Goal: Task Accomplishment & Management: Complete application form

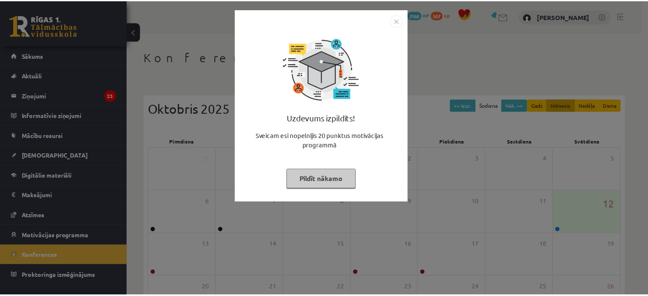
scroll to position [110, 0]
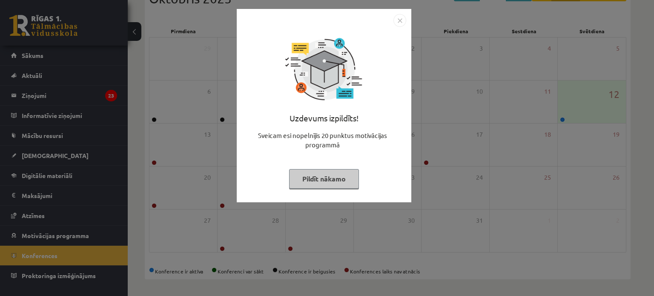
click at [330, 182] on button "Pildīt nākamo" at bounding box center [324, 179] width 70 height 20
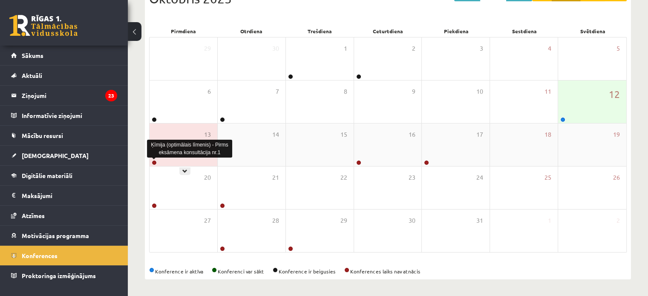
click at [152, 162] on link at bounding box center [154, 162] width 5 height 5
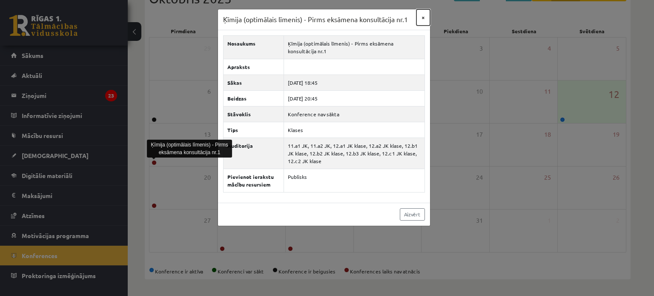
click at [421, 22] on button "×" at bounding box center [423, 17] width 14 height 16
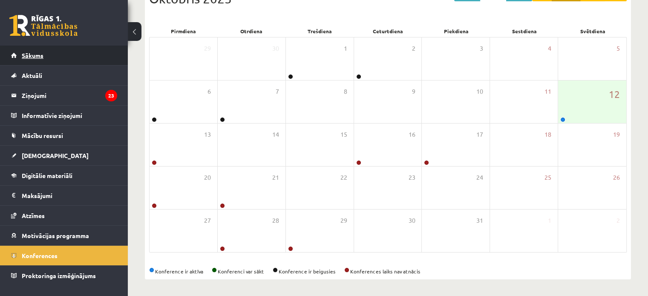
click at [34, 51] on link "Sākums" at bounding box center [64, 56] width 106 height 20
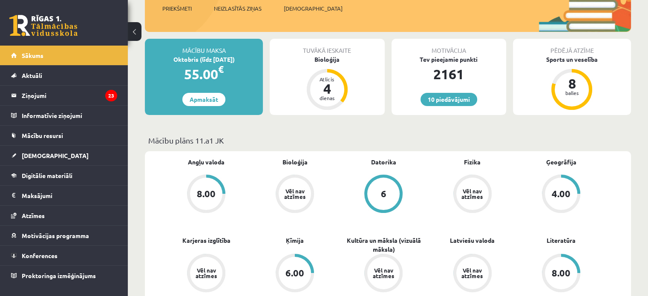
scroll to position [128, 0]
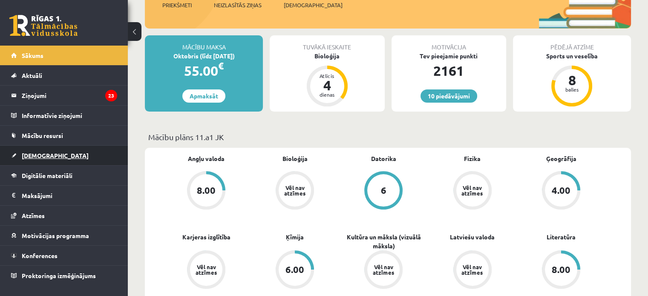
click at [39, 152] on span "[DEMOGRAPHIC_DATA]" at bounding box center [55, 156] width 67 height 8
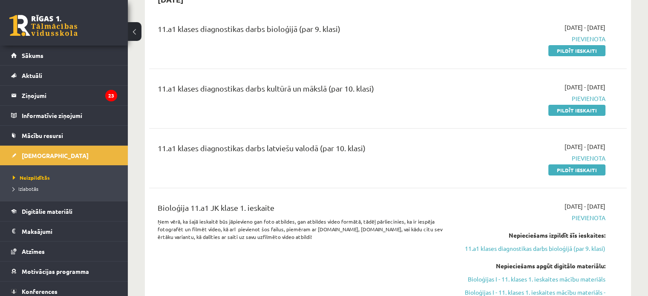
scroll to position [85, 0]
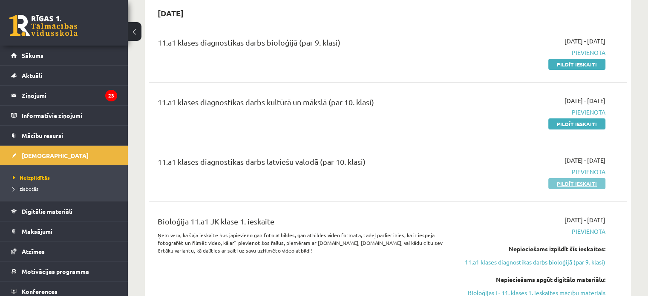
click at [581, 184] on link "Pildīt ieskaiti" at bounding box center [576, 183] width 57 height 11
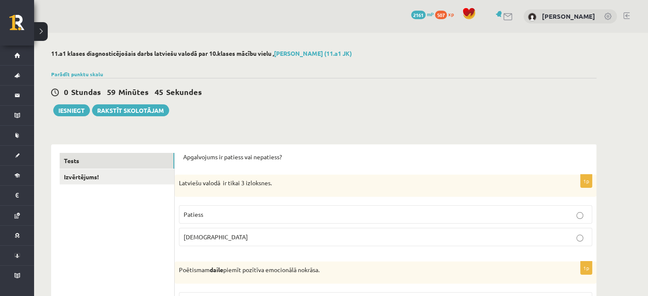
click at [225, 238] on p "Aplams" at bounding box center [385, 236] width 404 height 9
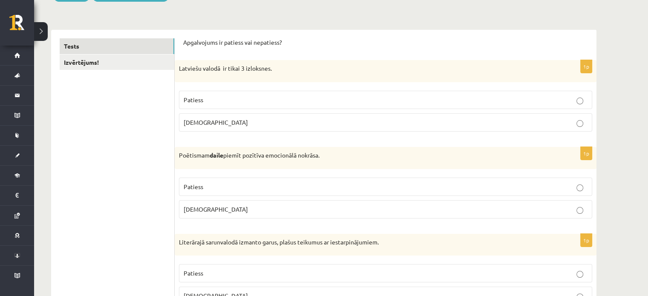
scroll to position [128, 0]
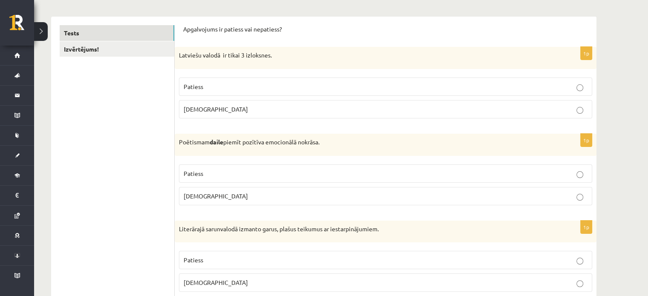
drag, startPoint x: 259, startPoint y: 172, endPoint x: 264, endPoint y: 157, distance: 15.2
click at [259, 166] on label "Patiess" at bounding box center [385, 173] width 413 height 18
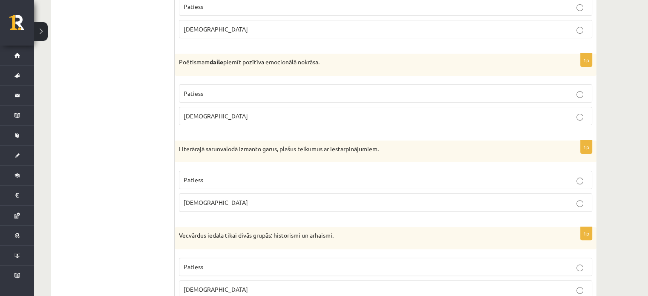
scroll to position [213, 0]
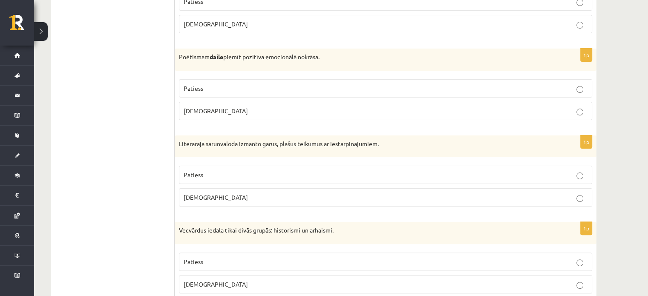
click at [278, 193] on p "Aplams" at bounding box center [385, 197] width 404 height 9
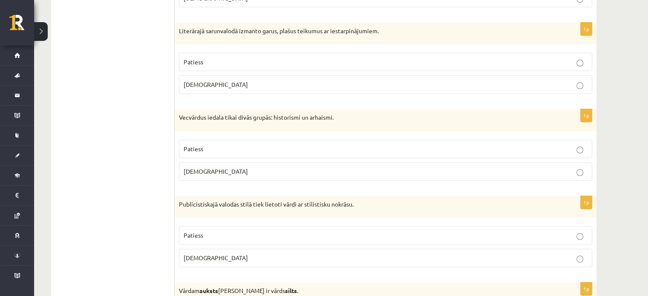
scroll to position [341, 0]
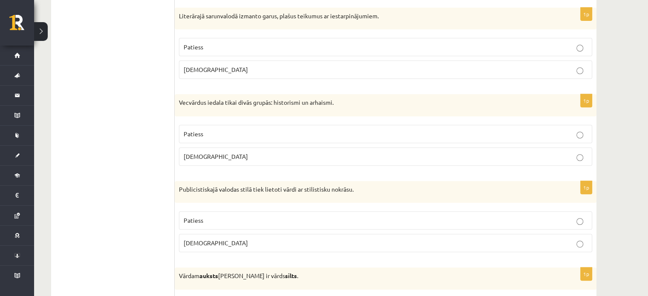
click at [277, 133] on p "Patiess" at bounding box center [385, 133] width 404 height 9
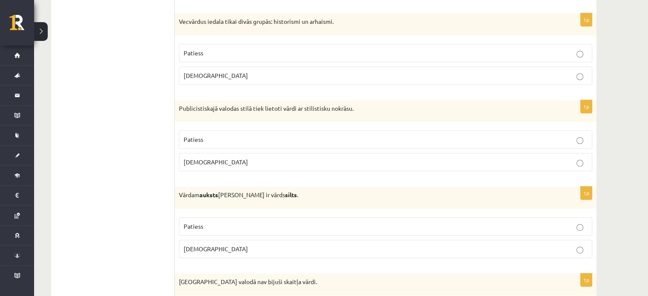
scroll to position [426, 0]
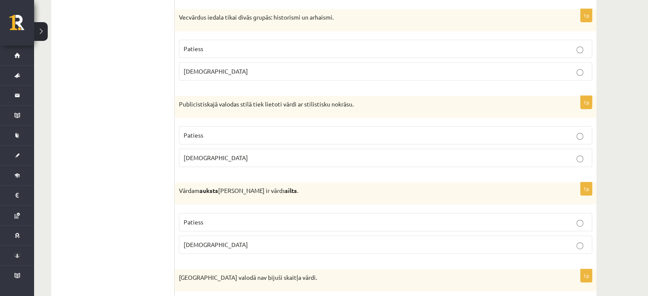
click at [282, 132] on p "Patiess" at bounding box center [385, 135] width 404 height 9
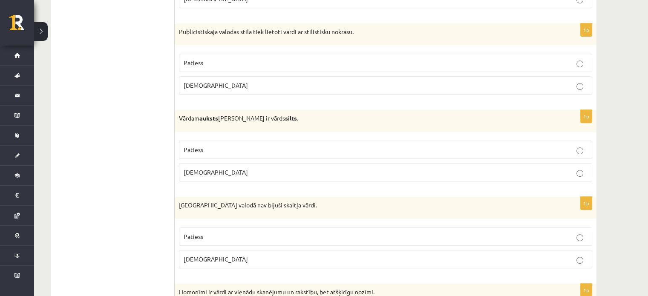
scroll to position [511, 0]
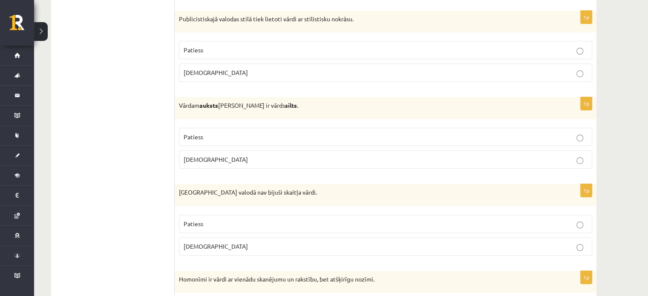
click at [264, 132] on p "Patiess" at bounding box center [385, 136] width 404 height 9
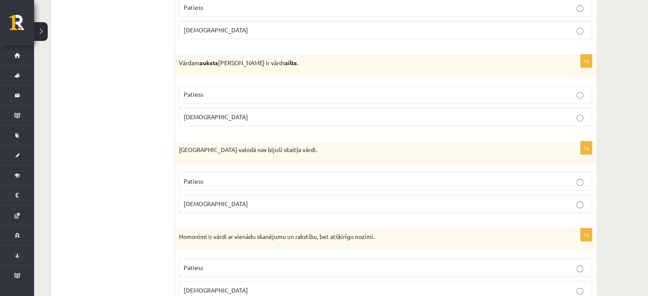
scroll to position [639, 0]
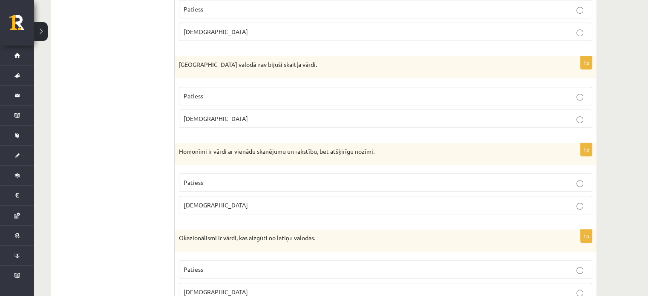
click at [270, 97] on p "Patiess" at bounding box center [385, 96] width 404 height 9
click at [270, 178] on p "Patiess" at bounding box center [385, 182] width 404 height 9
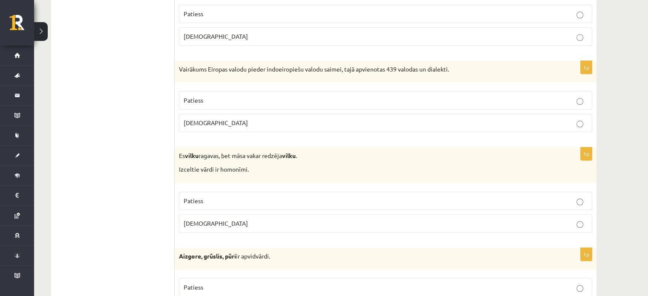
scroll to position [809, 0]
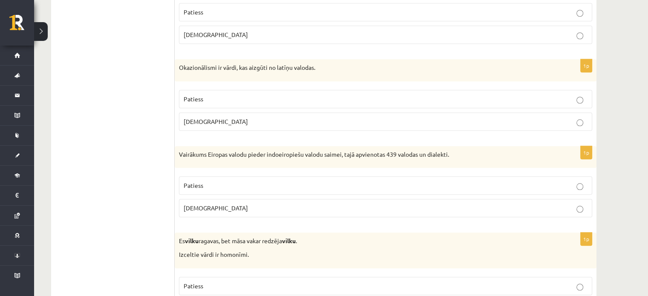
click at [211, 96] on p "Patiess" at bounding box center [385, 99] width 404 height 9
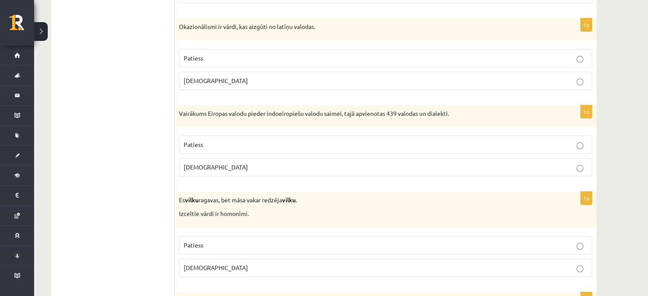
scroll to position [851, 0]
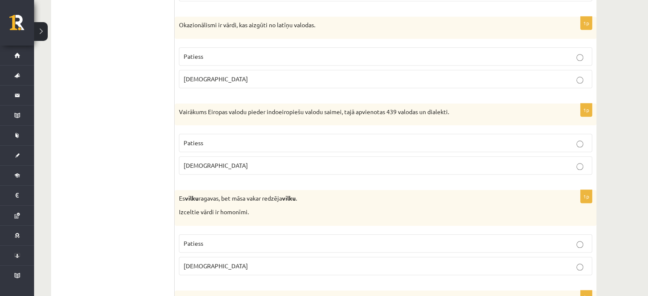
click at [262, 134] on label "Patiess" at bounding box center [385, 143] width 413 height 18
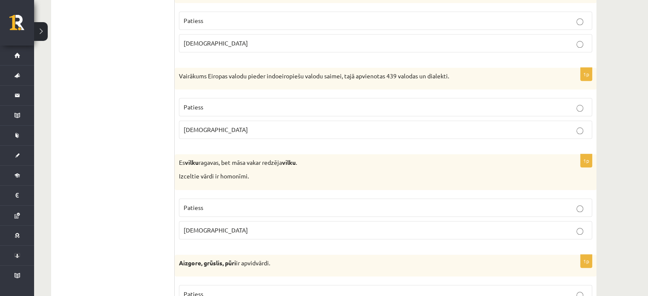
scroll to position [894, 0]
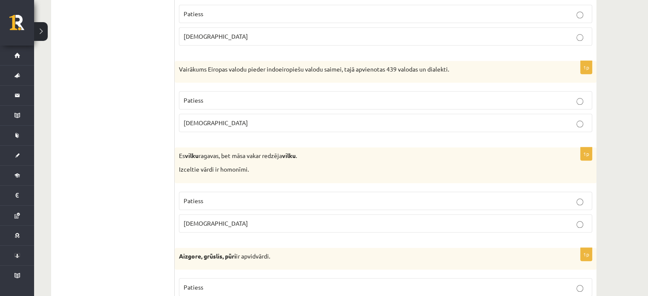
click at [192, 198] on span "Patiess" at bounding box center [193, 201] width 20 height 8
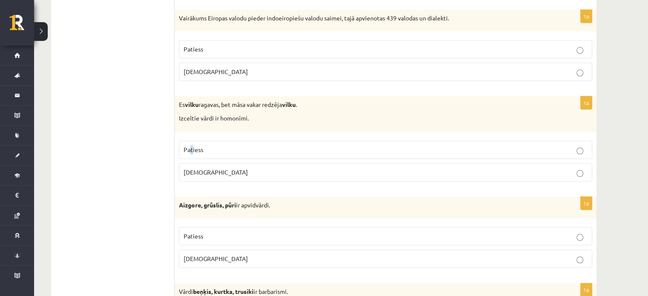
scroll to position [1022, 0]
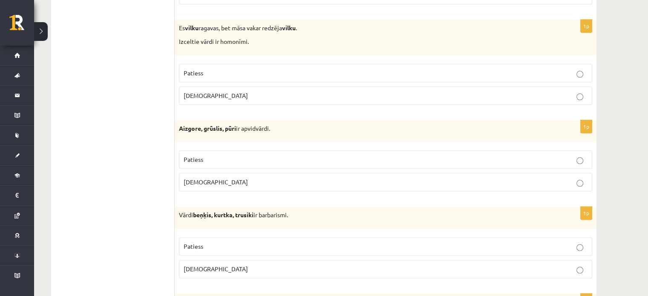
click at [199, 132] on div "Aizgore, grūslis, pūri ir apvidvārdi." at bounding box center [385, 131] width 421 height 22
click at [211, 69] on p "Patiess" at bounding box center [385, 73] width 404 height 9
click at [221, 178] on p "Aplams" at bounding box center [385, 182] width 404 height 9
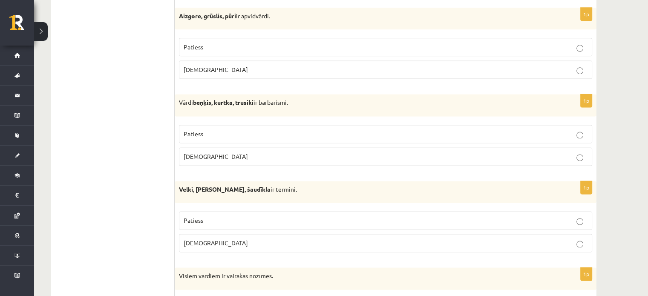
scroll to position [1149, 0]
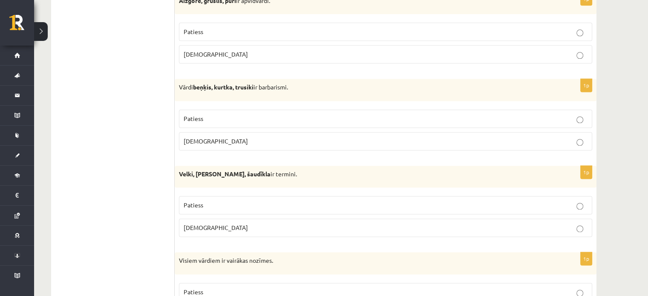
click at [224, 114] on p "Patiess" at bounding box center [385, 118] width 404 height 9
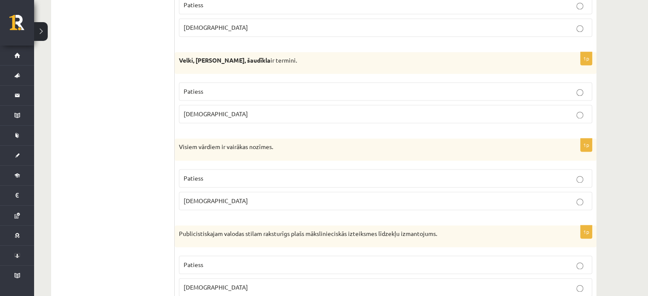
scroll to position [1277, 0]
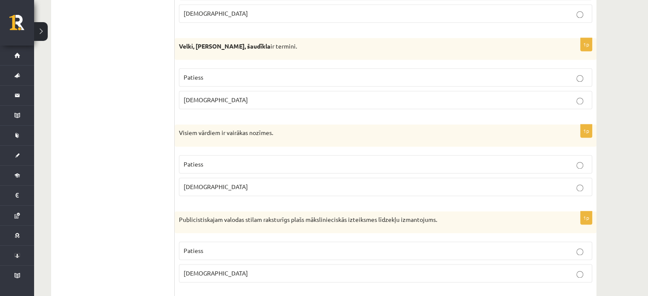
click at [201, 73] on span "Patiess" at bounding box center [193, 77] width 20 height 8
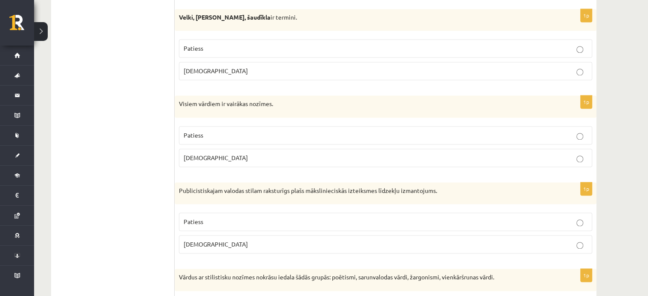
scroll to position [1320, 0]
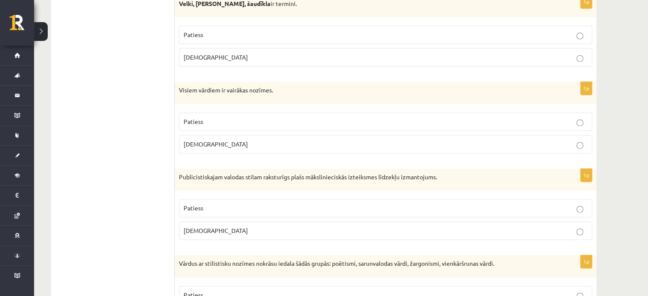
click at [235, 143] on p "Aplams" at bounding box center [385, 144] width 404 height 9
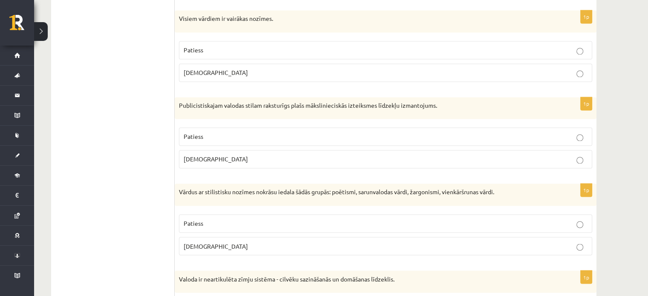
scroll to position [1405, 0]
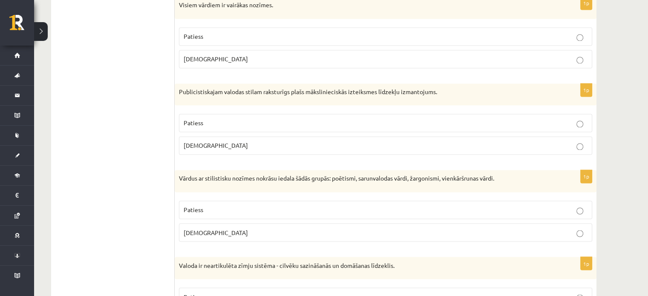
click at [242, 118] on p "Patiess" at bounding box center [385, 122] width 404 height 9
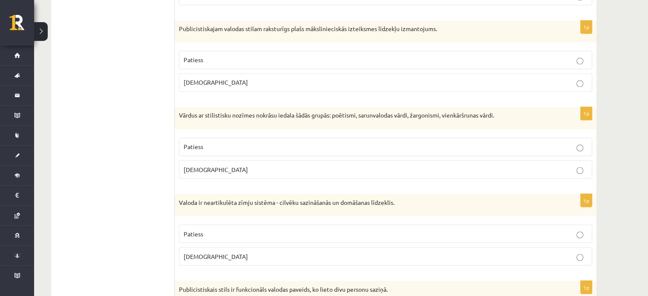
scroll to position [1490, 0]
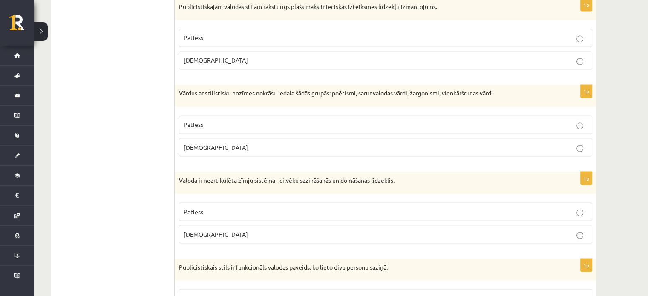
click at [401, 120] on p "Patiess" at bounding box center [385, 124] width 404 height 9
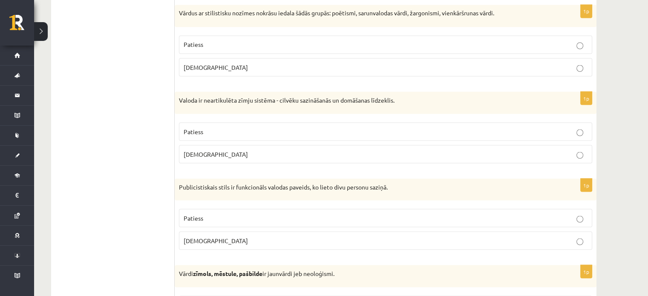
scroll to position [1618, 0]
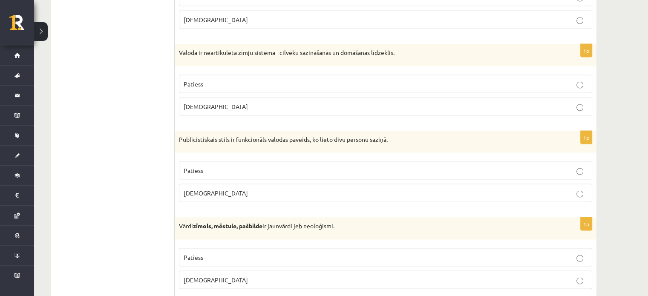
click at [330, 79] on p "Patiess" at bounding box center [385, 83] width 404 height 9
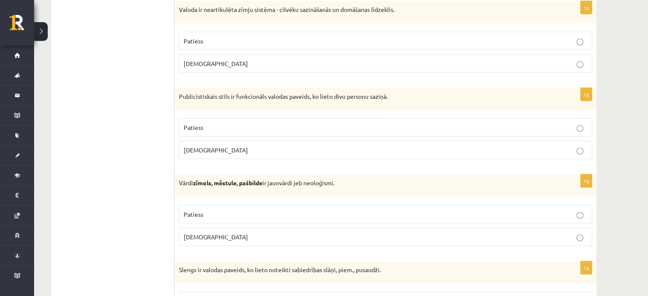
click at [261, 149] on label "Aplams" at bounding box center [385, 150] width 413 height 18
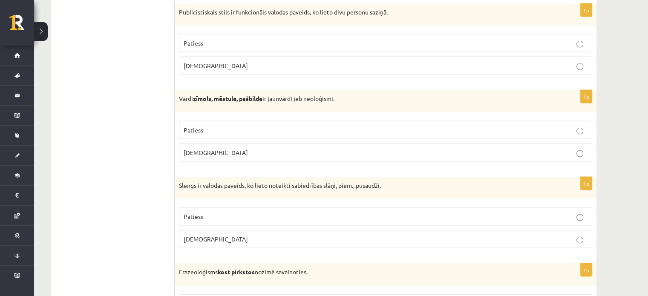
scroll to position [1745, 0]
click at [282, 125] on p "Patiess" at bounding box center [385, 129] width 404 height 9
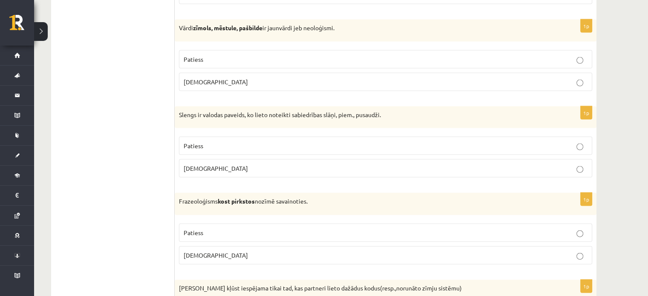
scroll to position [1831, 0]
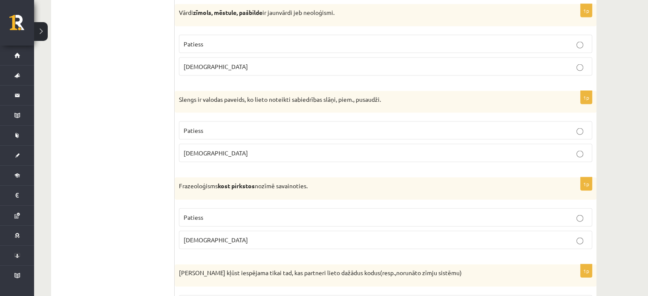
click at [259, 62] on p "Aplams" at bounding box center [385, 66] width 404 height 9
click at [262, 126] on p "Patiess" at bounding box center [385, 130] width 404 height 9
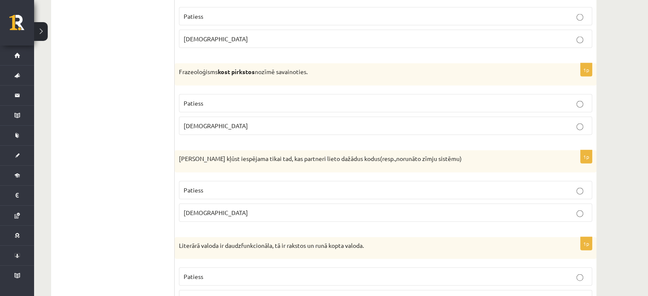
scroll to position [1958, 0]
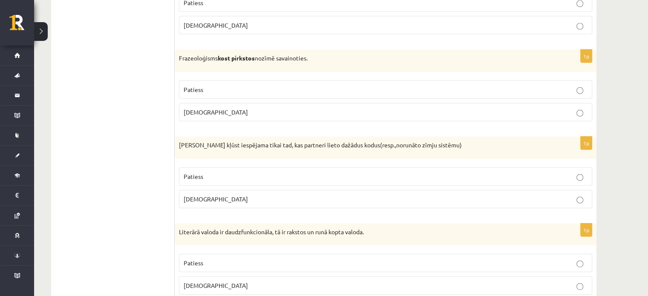
click at [246, 108] on p "Aplams" at bounding box center [385, 112] width 404 height 9
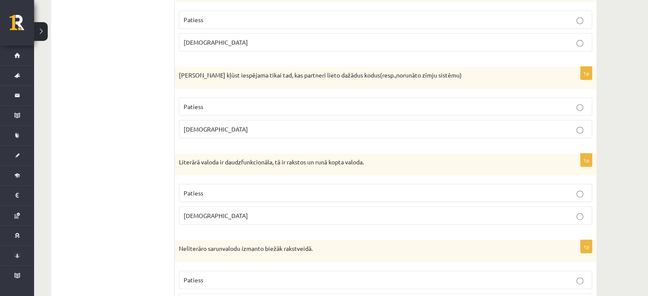
scroll to position [2043, 0]
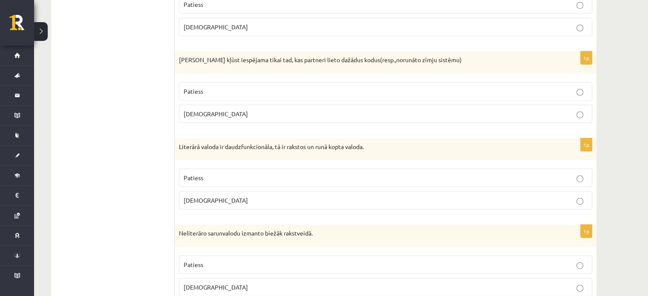
click at [397, 93] on fieldset "Patiess Aplams" at bounding box center [385, 102] width 413 height 48
click at [400, 87] on p "Patiess" at bounding box center [385, 91] width 404 height 9
click at [320, 177] on label "Patiess" at bounding box center [385, 178] width 413 height 18
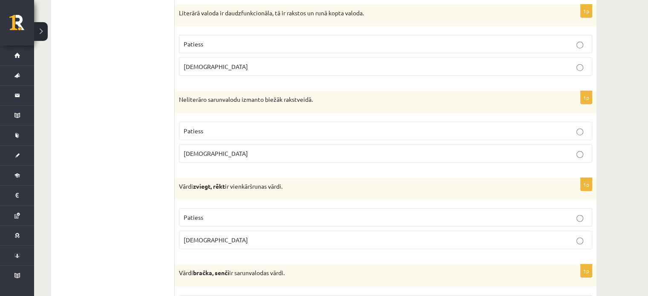
scroll to position [2214, 0]
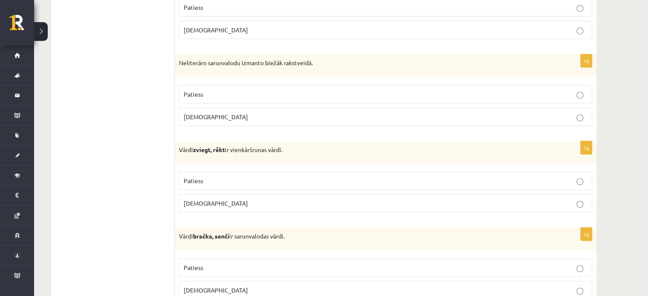
click at [209, 112] on p "Aplams" at bounding box center [385, 116] width 404 height 9
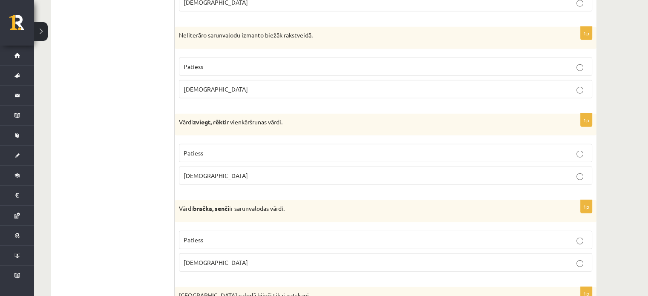
scroll to position [2256, 0]
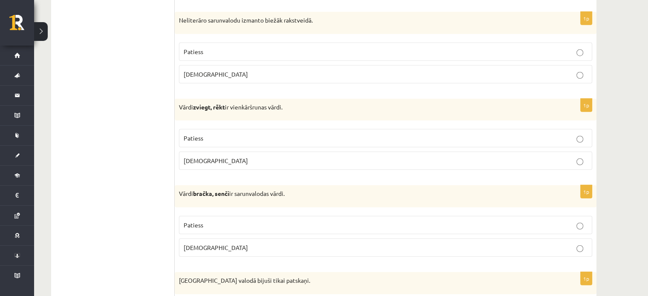
click at [218, 134] on p "Patiess" at bounding box center [385, 138] width 404 height 9
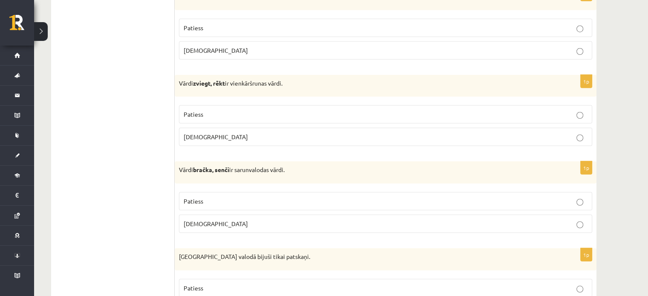
scroll to position [2299, 0]
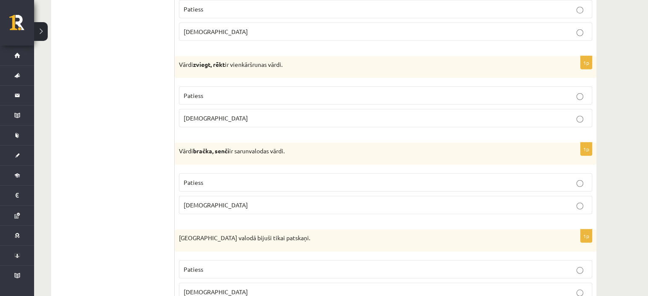
click at [227, 178] on p "Patiess" at bounding box center [385, 182] width 404 height 9
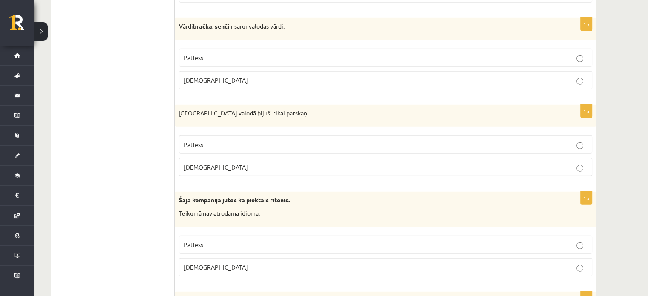
scroll to position [2427, 0]
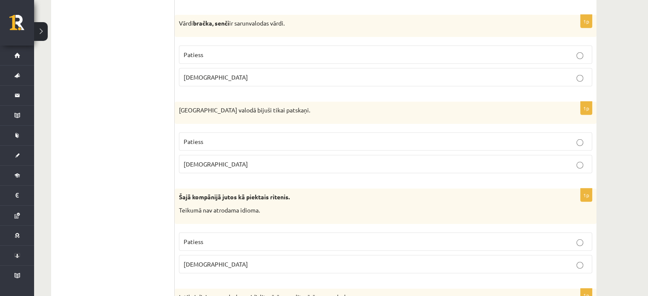
click at [235, 160] on p "Aplams" at bounding box center [385, 164] width 404 height 9
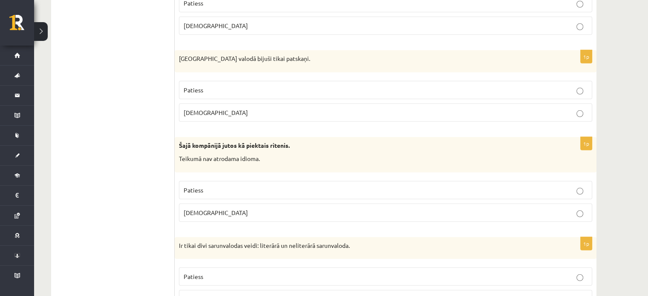
scroll to position [2512, 0]
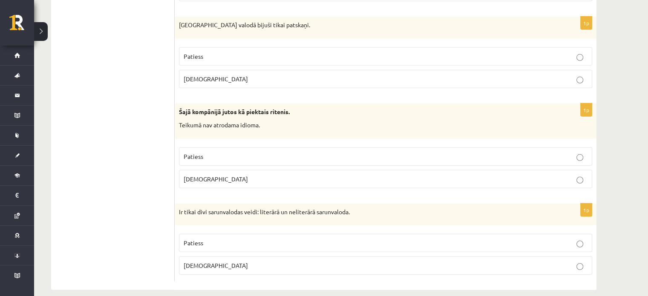
click at [212, 175] on p "Aplams" at bounding box center [385, 179] width 404 height 9
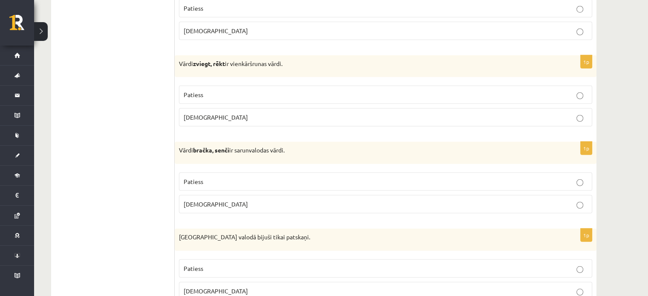
scroll to position [2513, 0]
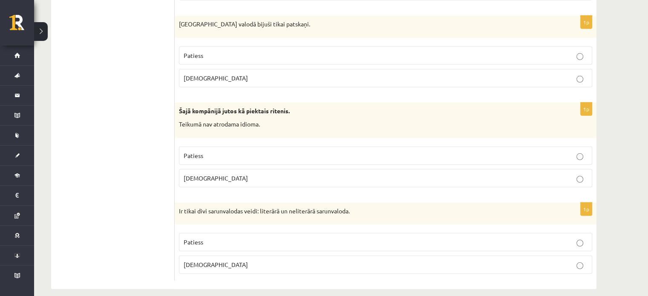
drag, startPoint x: 225, startPoint y: 255, endPoint x: 239, endPoint y: 249, distance: 15.3
click at [227, 260] on p "Aplams" at bounding box center [385, 264] width 404 height 9
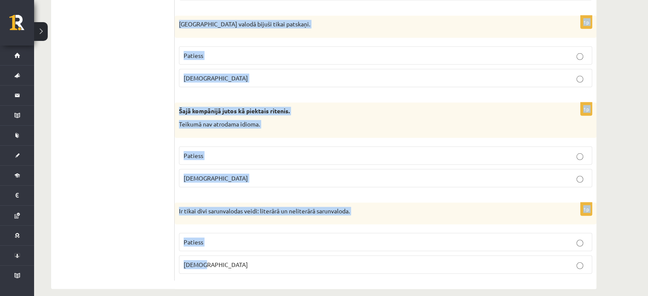
drag, startPoint x: 179, startPoint y: 155, endPoint x: 585, endPoint y: 262, distance: 419.7
copy form "Apgalvojums ir patiess vai nepatiess? 1p Latviešu valodā ir tikai 3 izloksnes. …"
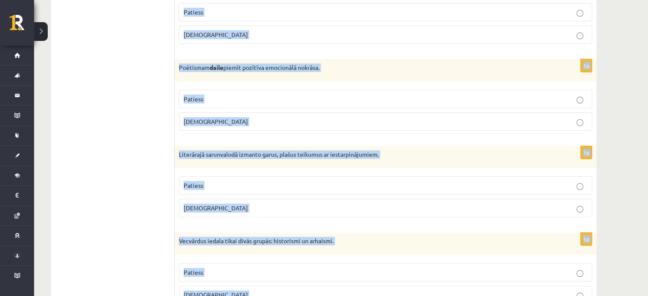
scroll to position [206, 0]
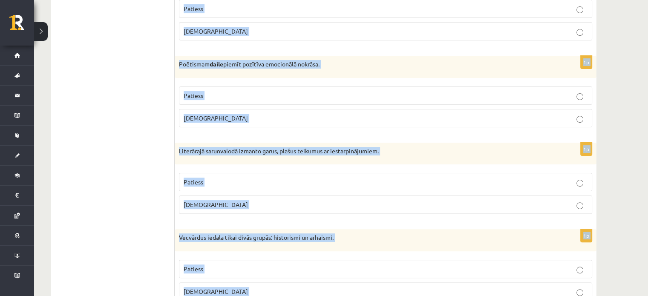
drag, startPoint x: 621, startPoint y: 68, endPoint x: 625, endPoint y: 59, distance: 9.7
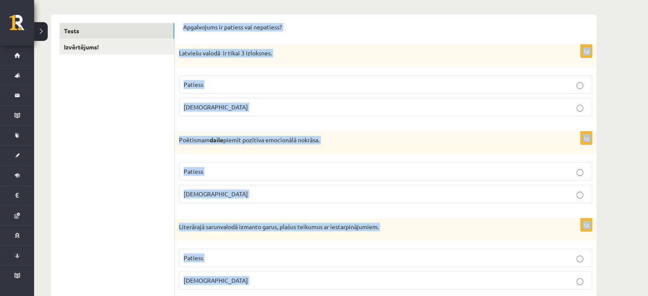
scroll to position [78, 0]
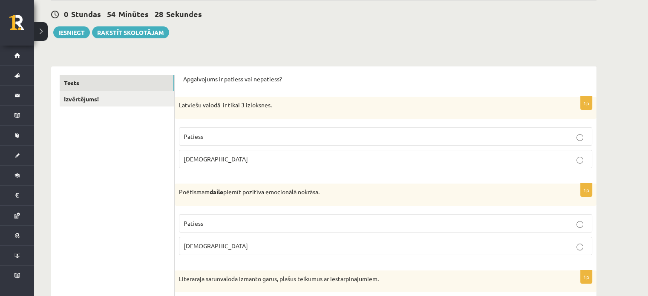
click at [516, 139] on p "Patiess" at bounding box center [385, 136] width 404 height 9
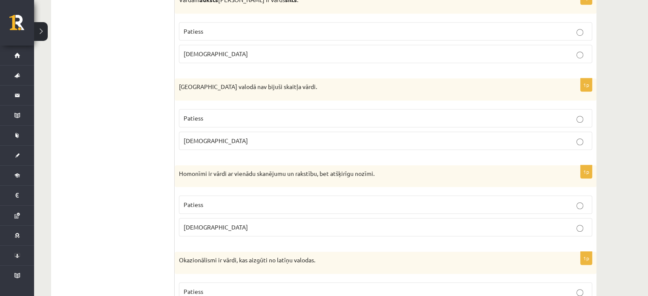
scroll to position [631, 0]
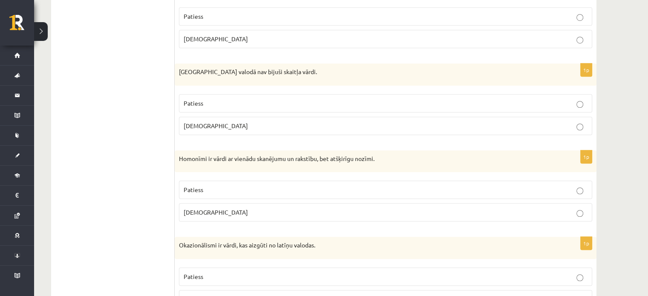
click at [464, 132] on label "Aplams" at bounding box center [385, 126] width 413 height 18
click at [484, 209] on p "Aplams" at bounding box center [385, 212] width 404 height 9
click at [459, 182] on label "Patiess" at bounding box center [385, 190] width 413 height 18
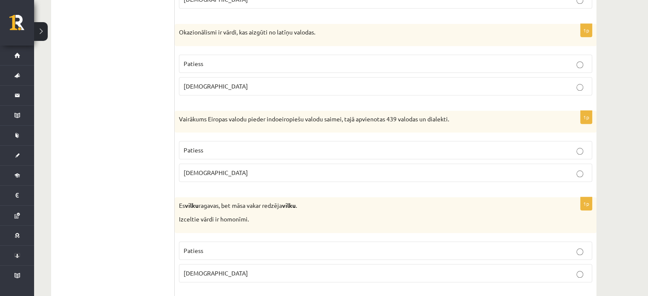
scroll to position [887, 0]
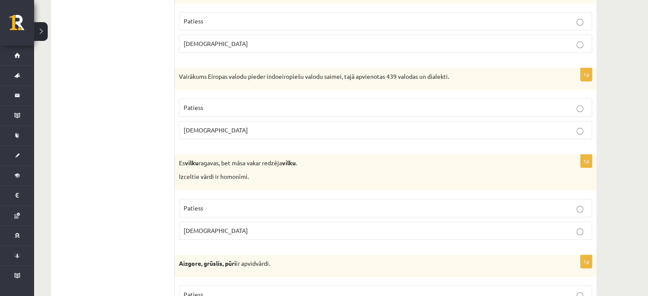
click at [387, 45] on p "Aplams" at bounding box center [385, 43] width 404 height 9
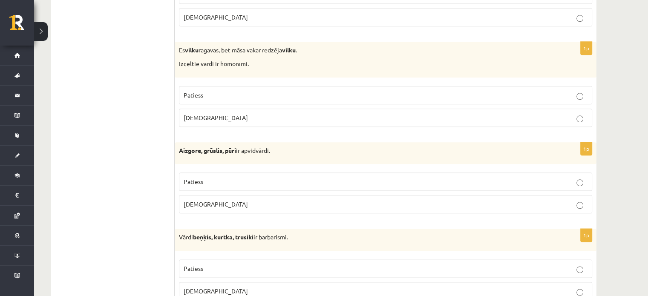
scroll to position [1014, 0]
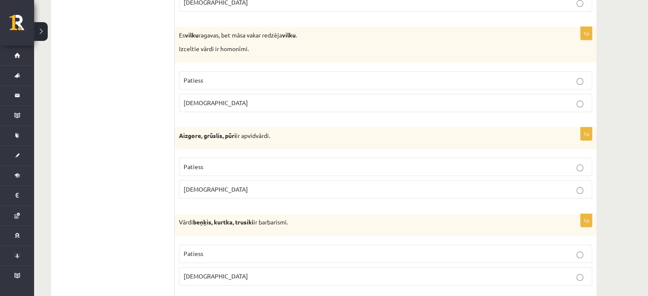
click at [388, 171] on label "Patiess" at bounding box center [385, 167] width 413 height 18
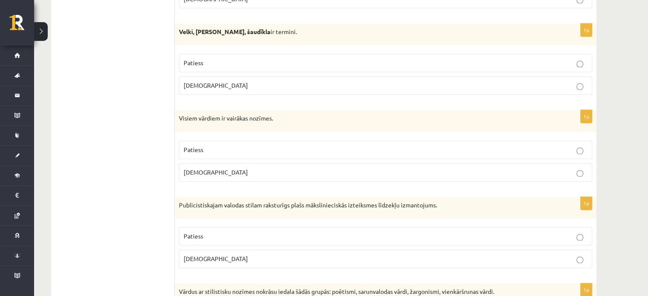
scroll to position [1312, 0]
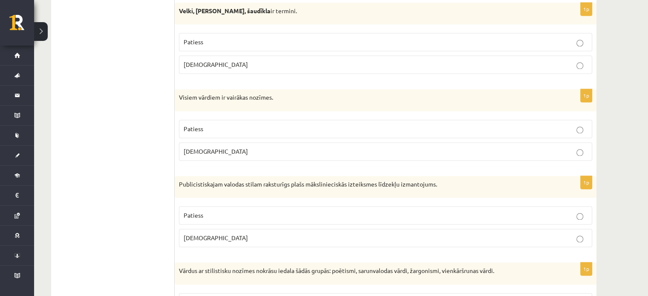
click at [387, 61] on p "Aplams" at bounding box center [385, 64] width 404 height 9
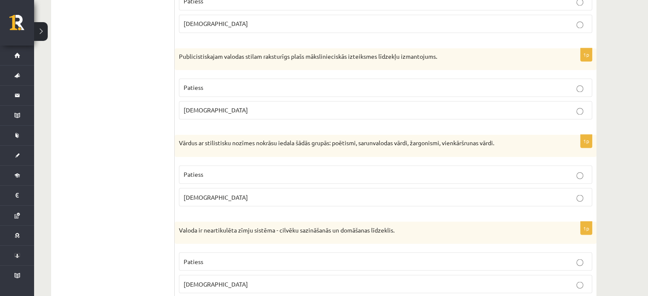
scroll to position [1483, 0]
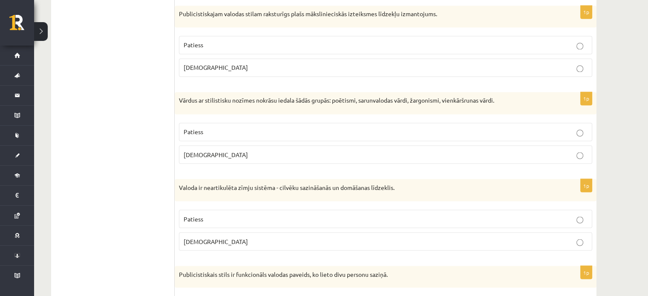
click at [444, 232] on label "Aplams" at bounding box center [385, 241] width 413 height 18
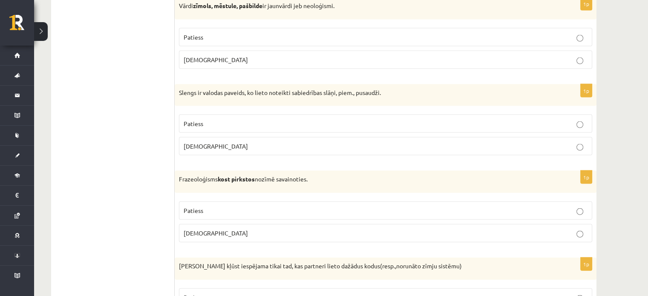
scroll to position [1823, 0]
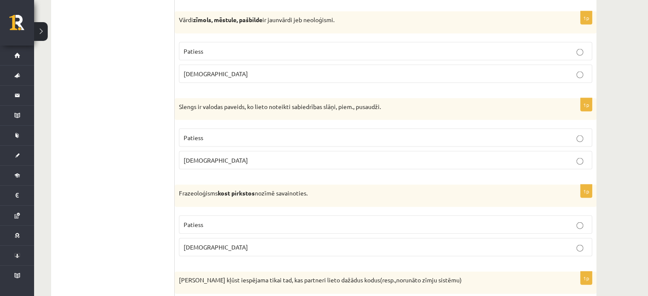
click at [471, 38] on fieldset "Patiess Aplams" at bounding box center [385, 62] width 413 height 48
click at [476, 47] on p "Patiess" at bounding box center [385, 51] width 404 height 9
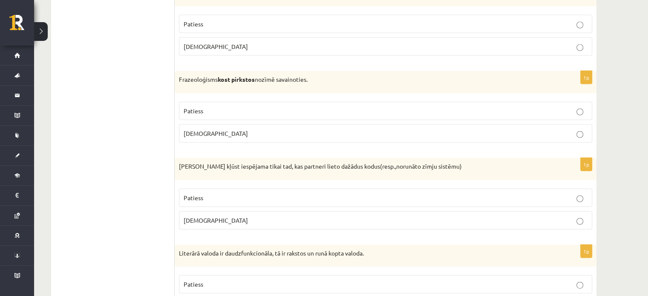
scroll to position [1951, 0]
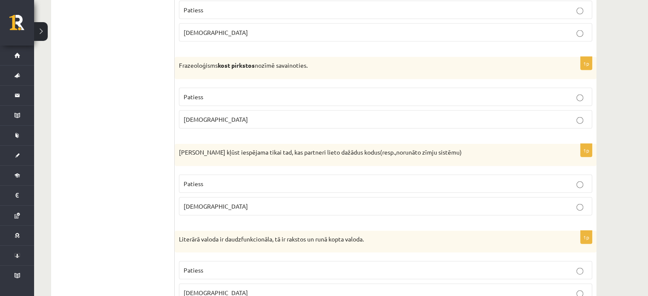
click at [485, 202] on p "Aplams" at bounding box center [385, 206] width 404 height 9
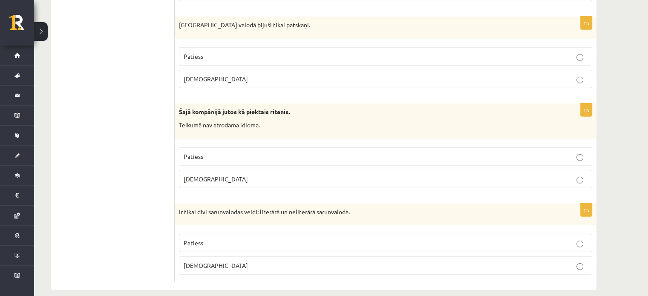
scroll to position [2513, 0]
click at [549, 238] on label "Patiess" at bounding box center [385, 242] width 413 height 18
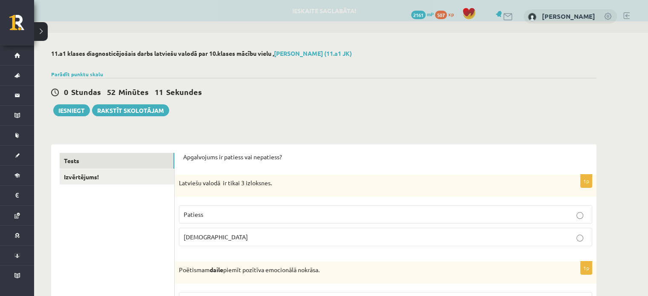
scroll to position [7, 0]
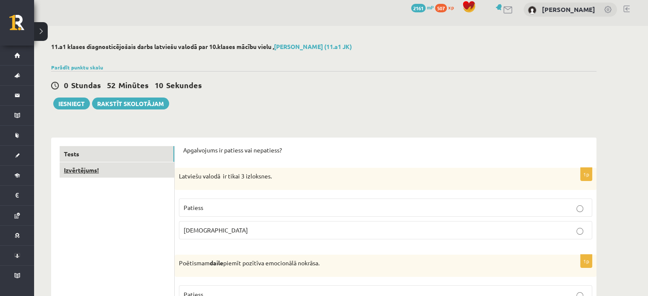
click at [96, 175] on link "Izvērtējums!" at bounding box center [117, 170] width 115 height 16
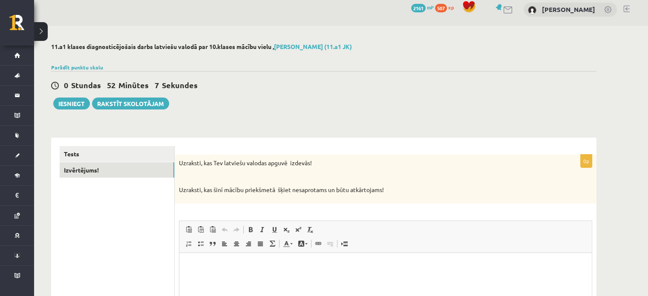
scroll to position [0, 0]
click at [75, 103] on button "Iesniegt" at bounding box center [71, 103] width 37 height 12
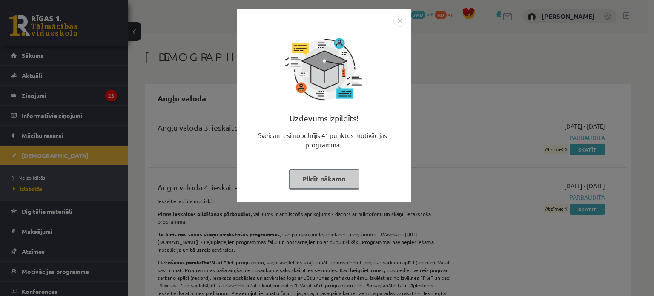
click at [327, 179] on button "Pildīt nākamo" at bounding box center [324, 179] width 70 height 20
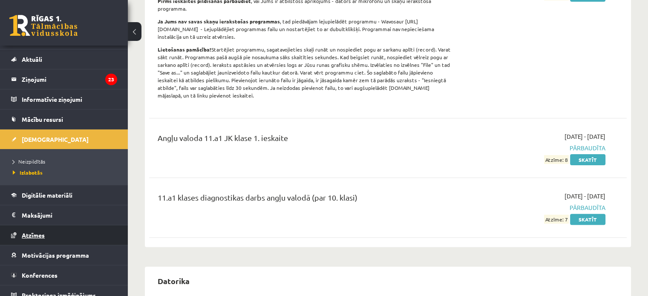
scroll to position [24, 0]
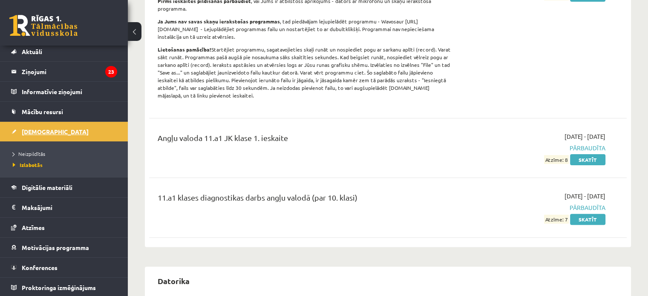
click at [34, 132] on span "[DEMOGRAPHIC_DATA]" at bounding box center [55, 132] width 67 height 8
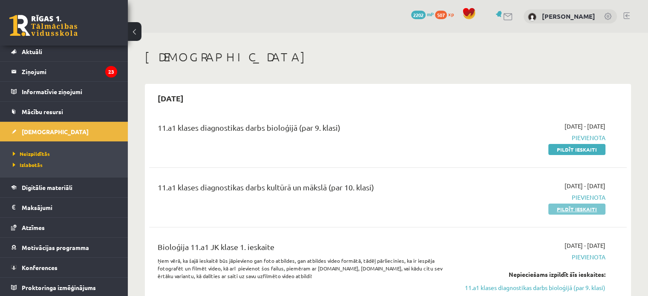
click at [585, 209] on link "Pildīt ieskaiti" at bounding box center [576, 208] width 57 height 11
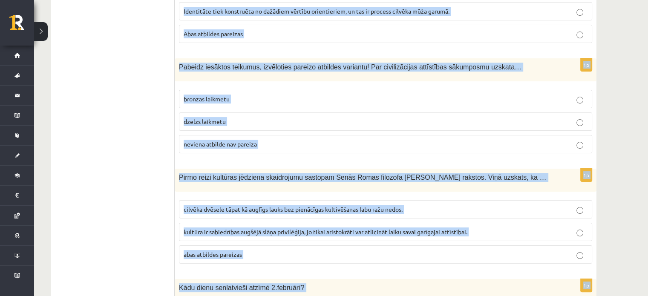
scroll to position [3420, 0]
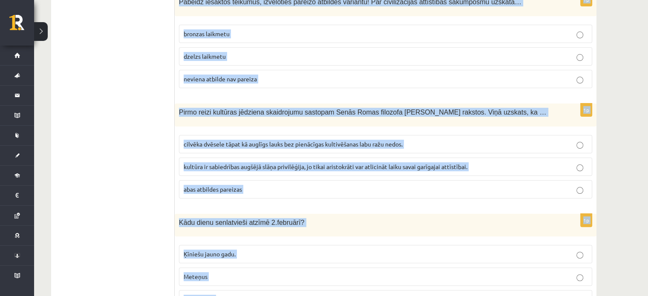
drag, startPoint x: 175, startPoint y: 166, endPoint x: 569, endPoint y: 235, distance: 399.8
copy form "Mākslinieks, kurš ir viens no latviešu dizaina un tekstilmākslas aizsācējiem. V…"
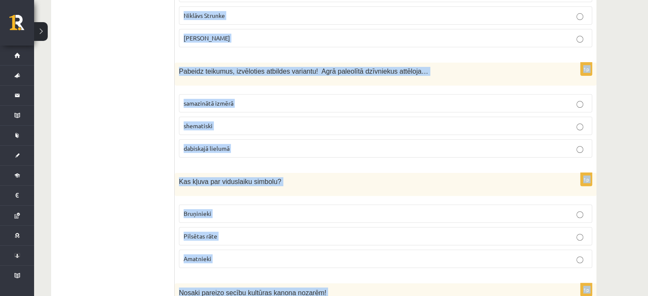
scroll to position [53, 0]
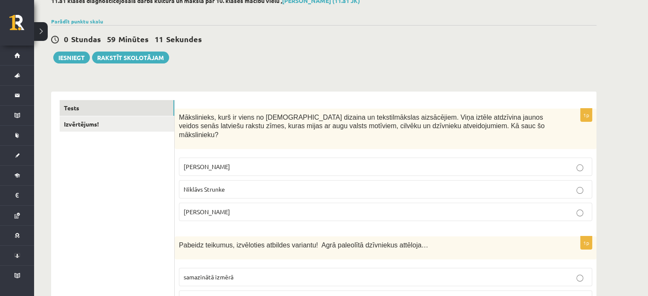
click at [274, 207] on p "Rihards Zariņš" at bounding box center [385, 211] width 404 height 9
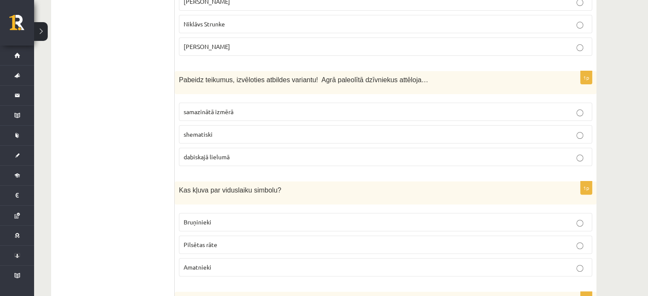
scroll to position [223, 0]
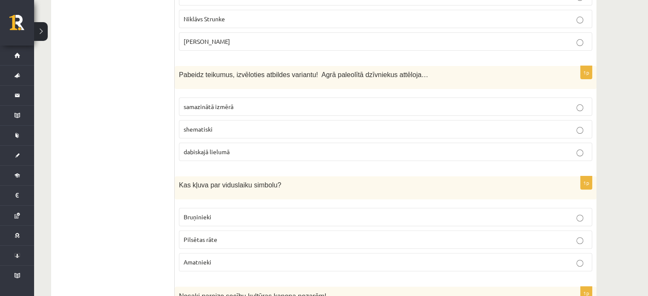
click at [261, 125] on p "shematiski" at bounding box center [385, 129] width 404 height 9
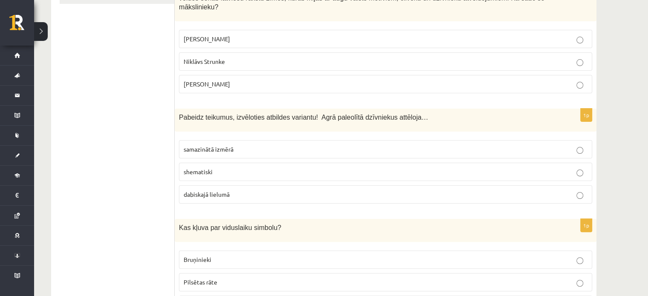
drag, startPoint x: 255, startPoint y: 27, endPoint x: 260, endPoint y: 34, distance: 7.9
click at [257, 34] on p "Ansis Cīrulis" at bounding box center [385, 38] width 404 height 9
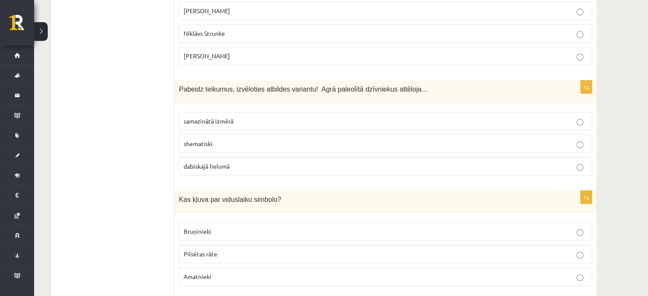
scroll to position [223, 0]
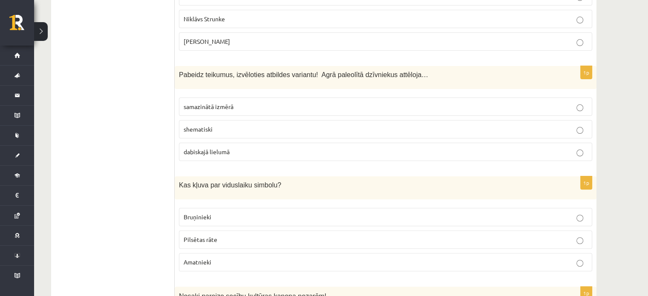
click at [226, 148] on span "dabiskajā lielumā" at bounding box center [206, 152] width 46 height 8
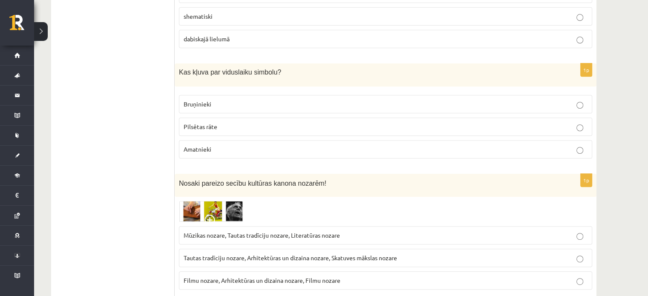
scroll to position [351, 0]
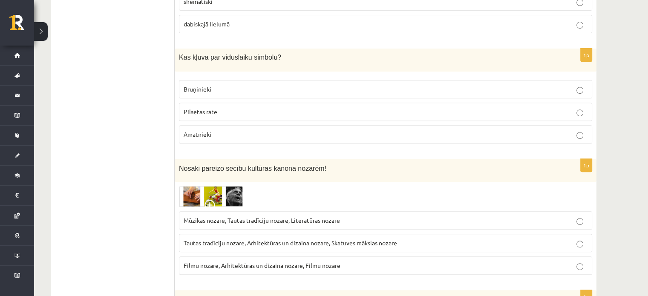
click at [212, 85] on p "Bruņinieki" at bounding box center [385, 89] width 404 height 9
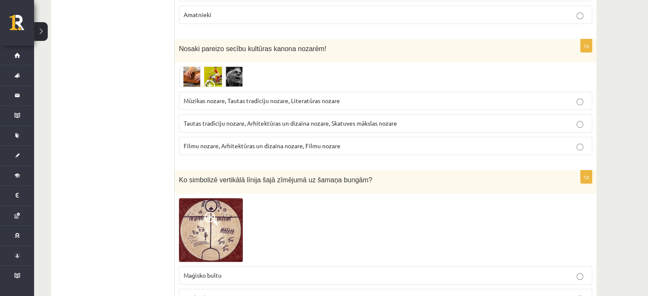
scroll to position [479, 0]
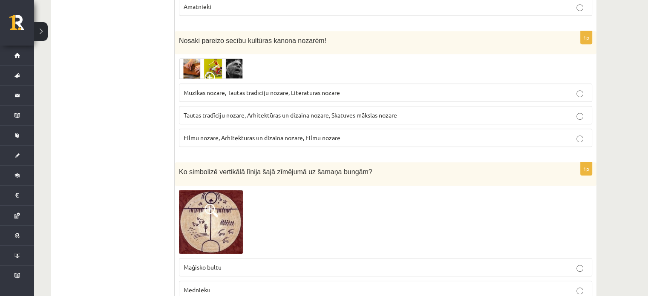
click at [223, 111] on span "Tautas tradīciju nozare, Arhitektūras un dizaina nozare, Skatuves mākslas nozare" at bounding box center [289, 115] width 213 height 8
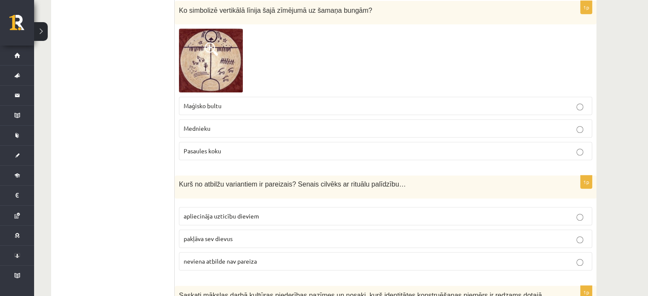
scroll to position [649, 0]
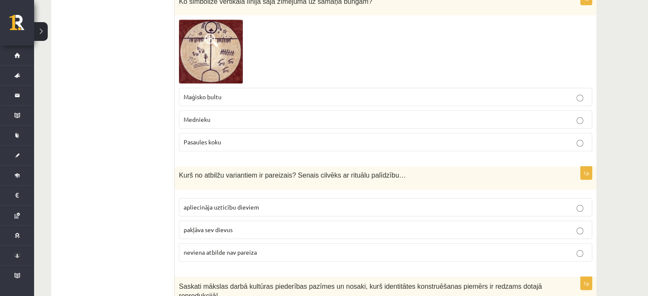
click at [215, 138] on span "Pasaules koku" at bounding box center [201, 142] width 37 height 8
click at [238, 203] on span "apliecināja uzticību dieviem" at bounding box center [220, 207] width 75 height 8
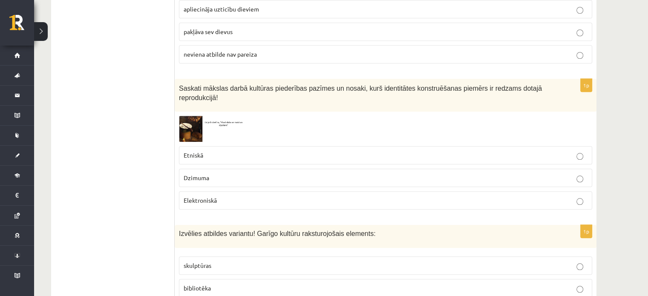
scroll to position [862, 0]
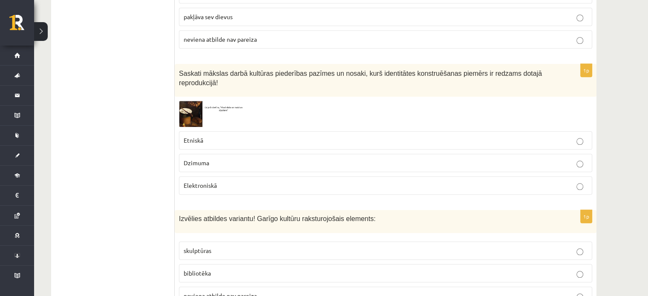
click at [208, 136] on p "Etniskā" at bounding box center [385, 140] width 404 height 9
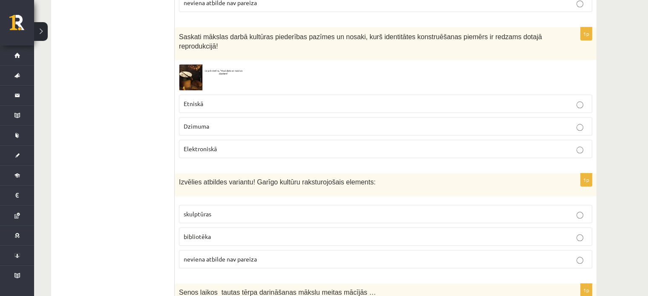
scroll to position [947, 0]
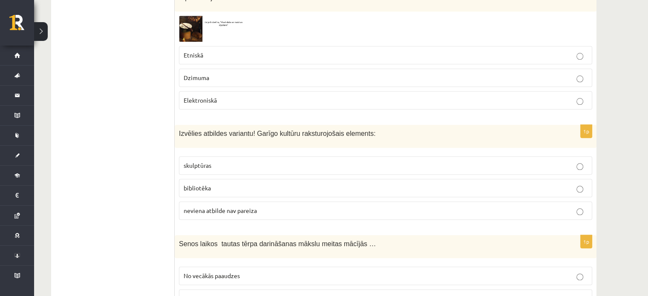
click at [215, 183] on p "bibliotēka" at bounding box center [385, 187] width 404 height 9
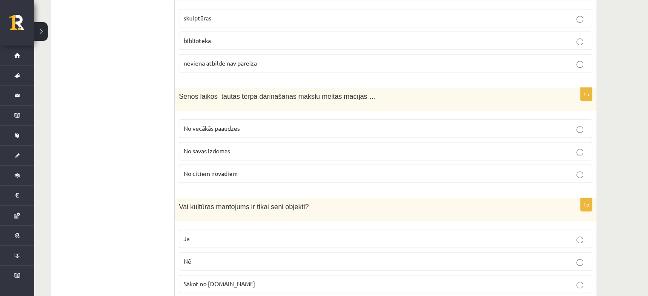
scroll to position [1117, 0]
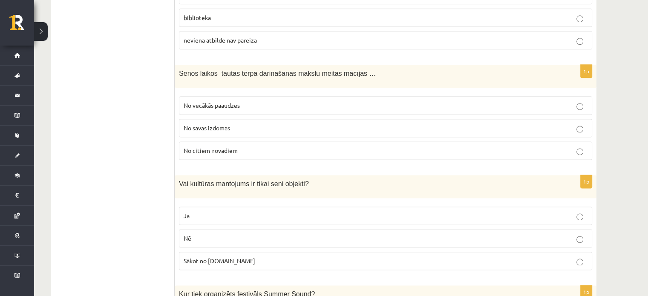
click at [219, 101] on span "No vecākās paaudzes" at bounding box center [211, 105] width 56 height 8
click at [204, 234] on p "Nē" at bounding box center [385, 238] width 404 height 9
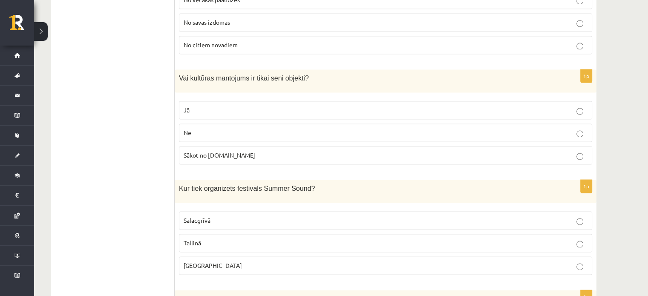
scroll to position [1245, 0]
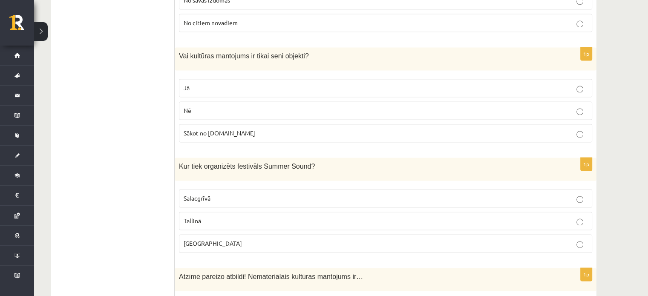
click at [201, 239] on span "Liepājā" at bounding box center [212, 243] width 58 height 8
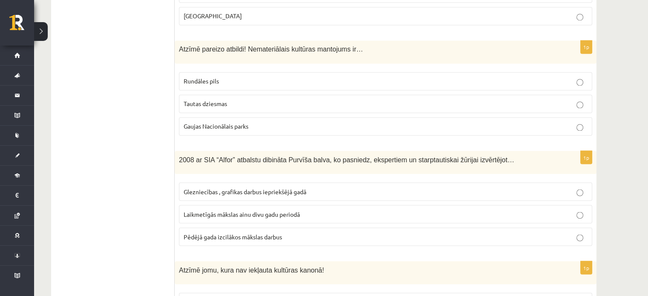
scroll to position [1458, 0]
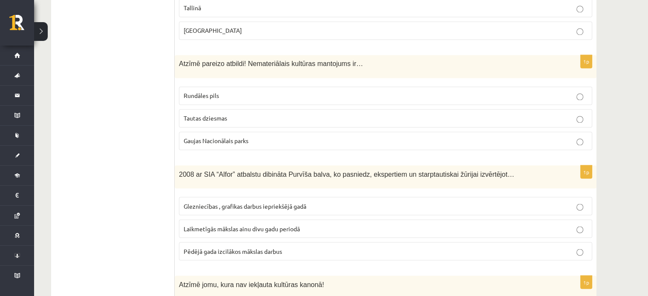
click at [298, 114] on p "Tautas dziesmas" at bounding box center [385, 118] width 404 height 9
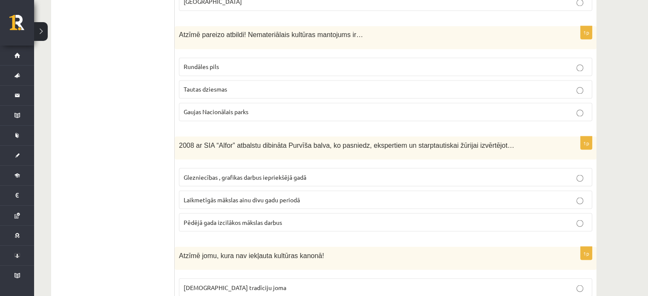
scroll to position [1500, 0]
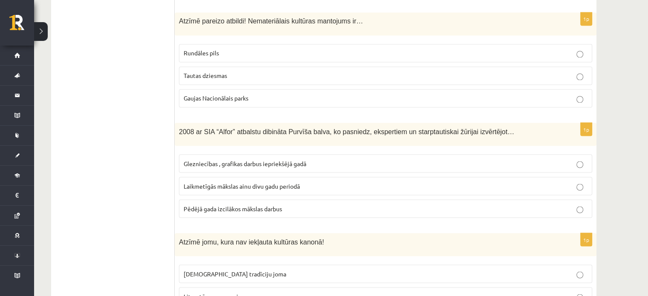
click at [225, 182] on span "Laikmetīgās mākslas ainu divu gadu periodā" at bounding box center [241, 186] width 116 height 8
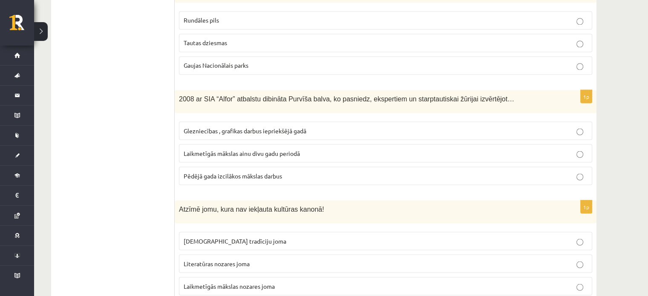
scroll to position [1585, 0]
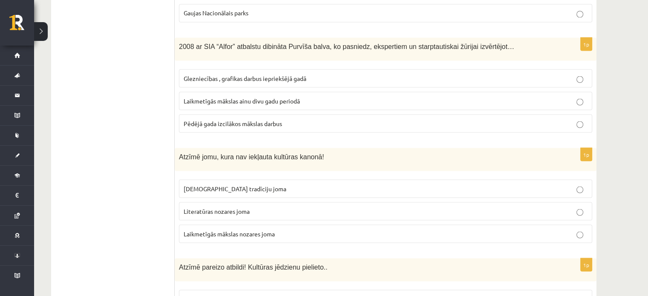
click at [219, 229] on span "Laikmetīgās mākslas nozares joma" at bounding box center [228, 233] width 91 height 8
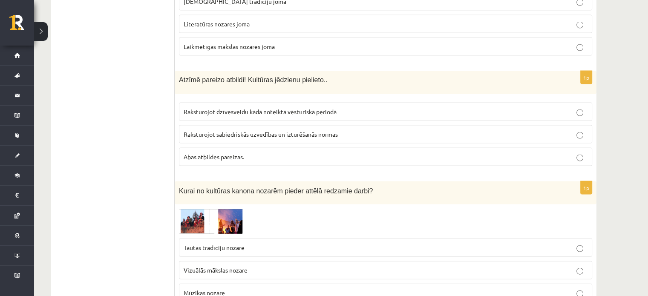
scroll to position [1798, 0]
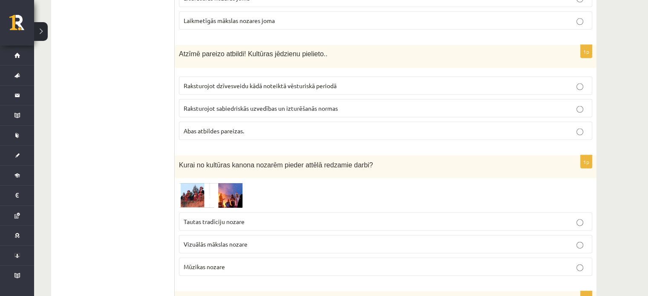
click at [196, 127] on span "Abas atbildes pareizas." at bounding box center [213, 131] width 60 height 8
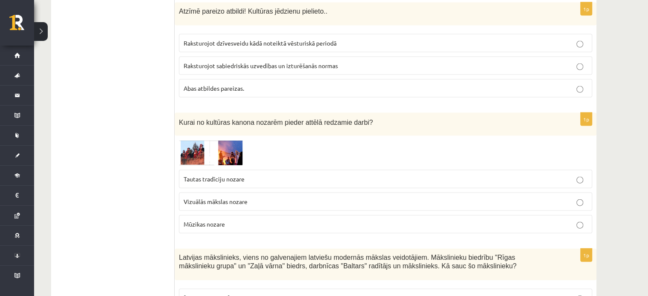
click at [216, 198] on span "Vizuālās mākslas nozare" at bounding box center [215, 202] width 64 height 8
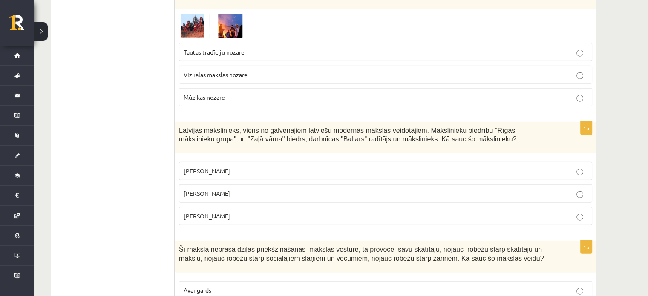
scroll to position [1969, 0]
click at [220, 188] on p "Romāns Suta" at bounding box center [385, 192] width 404 height 9
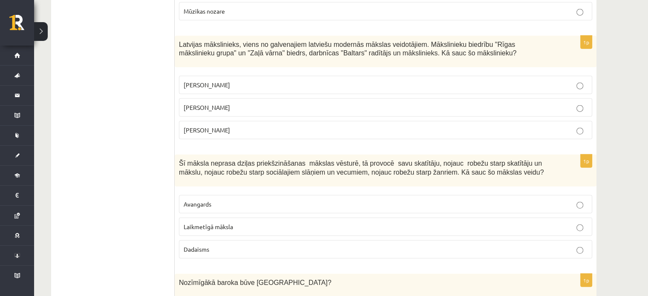
scroll to position [2096, 0]
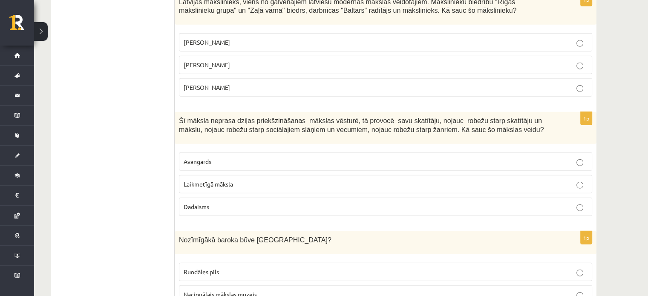
click at [220, 180] on span "Laikmetīgā māksla" at bounding box center [207, 184] width 49 height 8
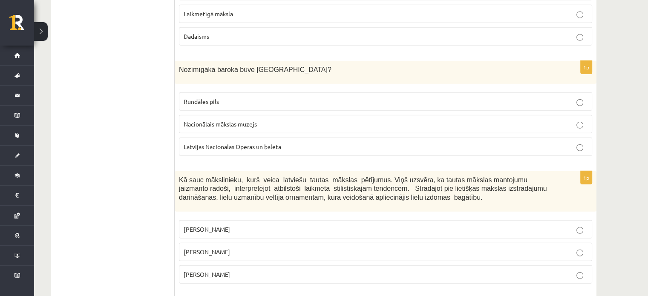
scroll to position [2267, 0]
click at [221, 92] on label "Rundāles pils" at bounding box center [385, 101] width 413 height 18
click at [223, 97] on p "Rundāles pils" at bounding box center [385, 101] width 404 height 9
click at [216, 248] on span "Jūlijs Madernieks" at bounding box center [206, 252] width 46 height 8
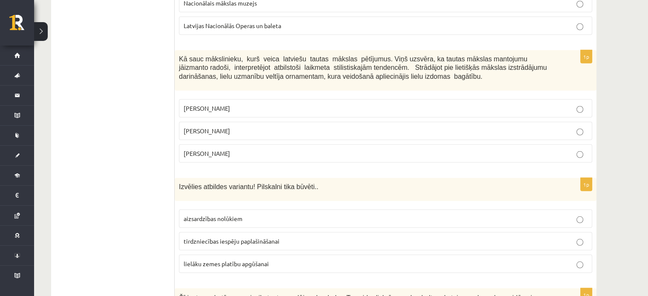
scroll to position [2394, 0]
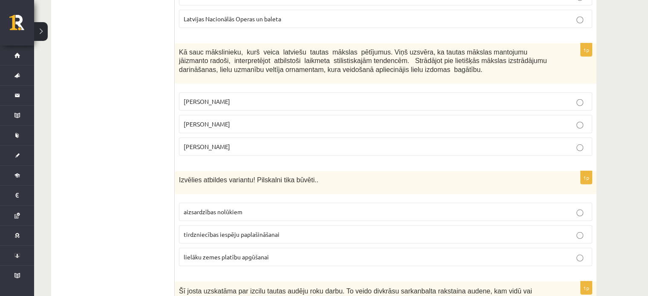
click at [221, 208] on span "aizsardzības nolūkiem" at bounding box center [212, 212] width 59 height 8
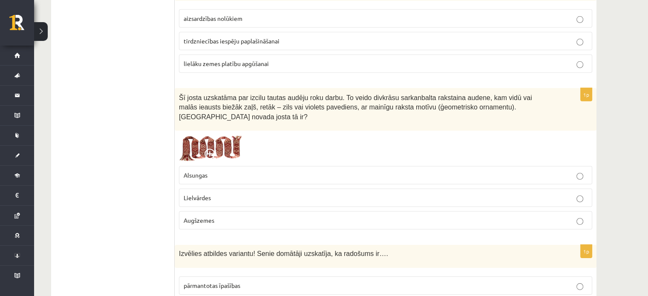
scroll to position [2607, 0]
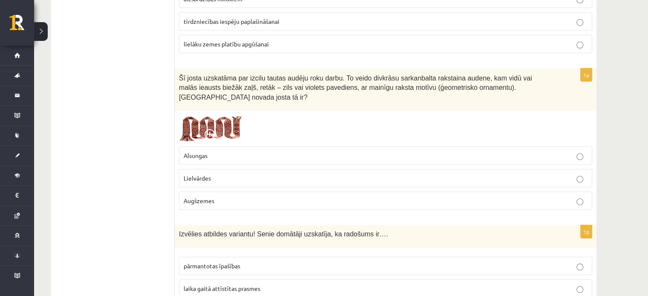
click at [213, 174] on p "Lielvārdes" at bounding box center [385, 178] width 404 height 9
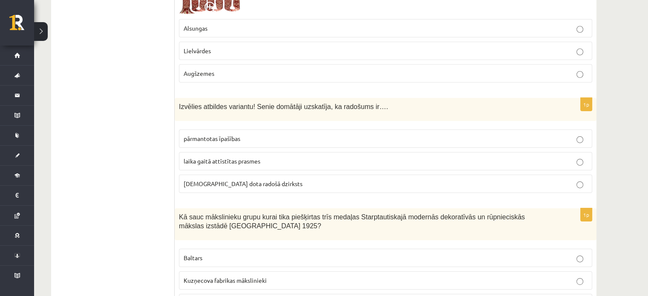
scroll to position [2735, 0]
click at [221, 179] on span "dieva dota radošā dzirksts" at bounding box center [242, 183] width 119 height 8
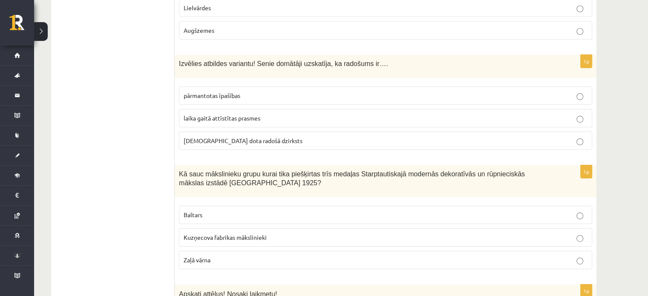
click at [206, 206] on label "Baltars" at bounding box center [385, 215] width 413 height 18
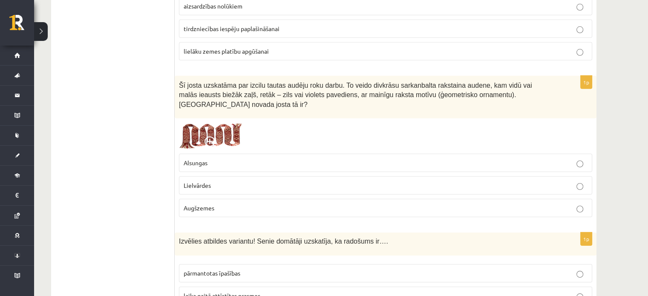
scroll to position [2565, 0]
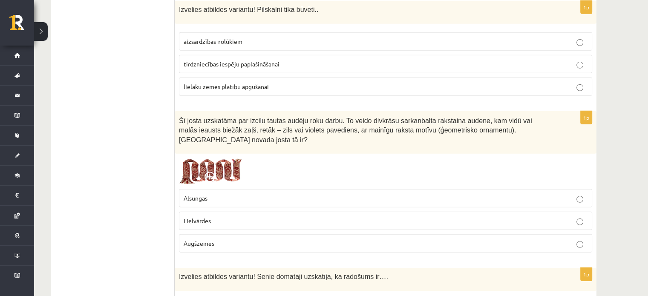
click at [206, 172] on span at bounding box center [211, 179] width 14 height 14
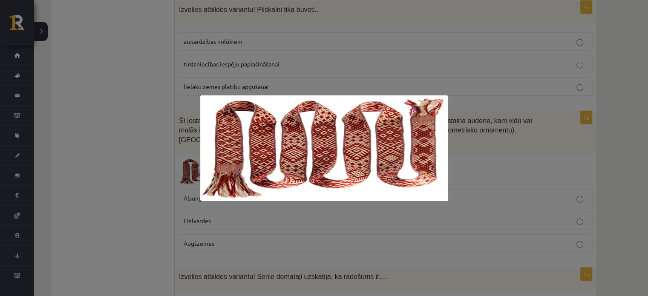
click at [484, 117] on div at bounding box center [324, 148] width 648 height 296
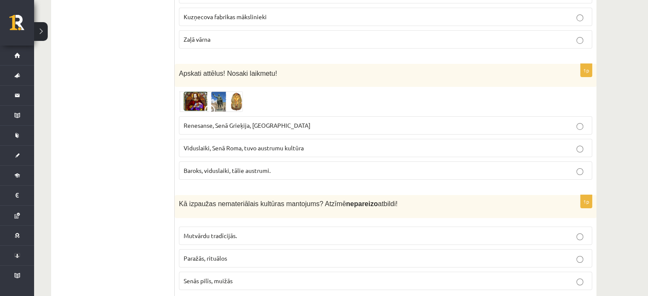
scroll to position [2948, 0]
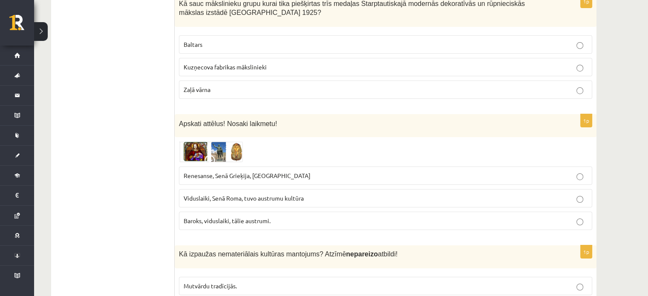
click at [261, 172] on span "Renesanse, Senā Grieķija, Ēģipte" at bounding box center [246, 176] width 127 height 8
click at [211, 141] on img at bounding box center [211, 151] width 64 height 20
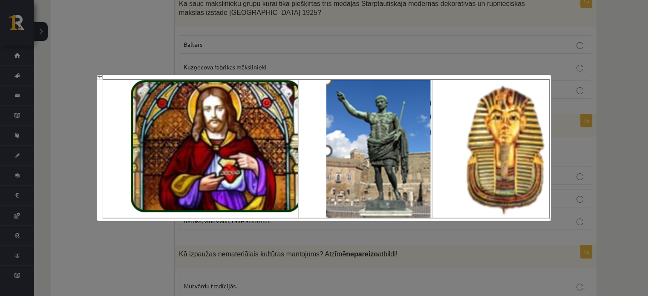
click at [597, 104] on div at bounding box center [324, 148] width 648 height 296
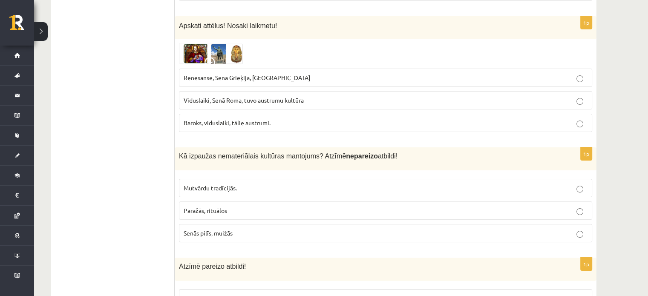
scroll to position [3075, 0]
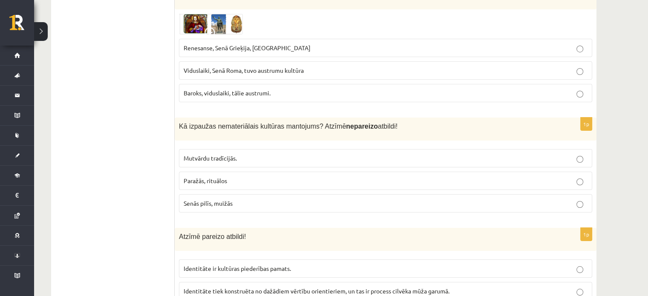
click at [213, 199] on p "Senās pilīs, muižās" at bounding box center [385, 203] width 404 height 9
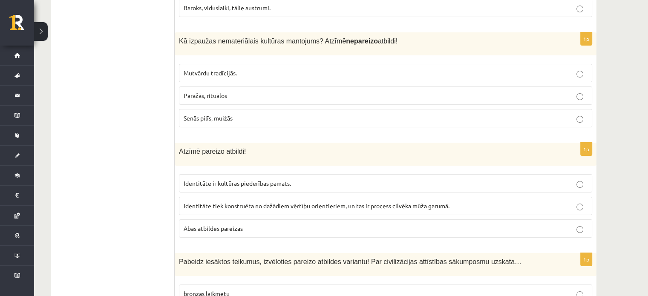
click at [218, 219] on label "Abas atbildes pareizas" at bounding box center [385, 228] width 413 height 18
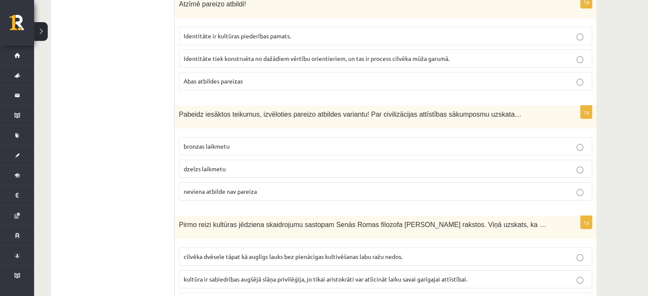
scroll to position [3331, 0]
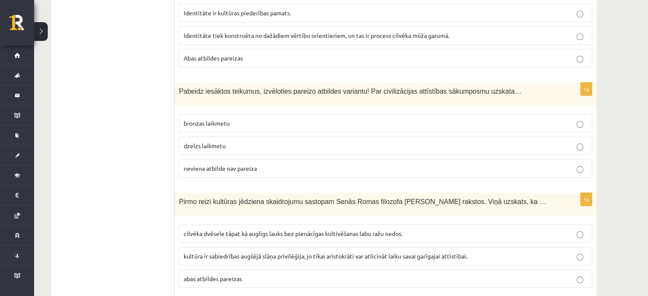
click at [225, 164] on p "neviena atbilde nav pareiza" at bounding box center [385, 168] width 404 height 9
click at [240, 229] on span "cilvēka dvēsele tāpat kā auglīgs lauks bez pienācīgas kultivēšanas labu ražu ne…" at bounding box center [292, 233] width 219 height 8
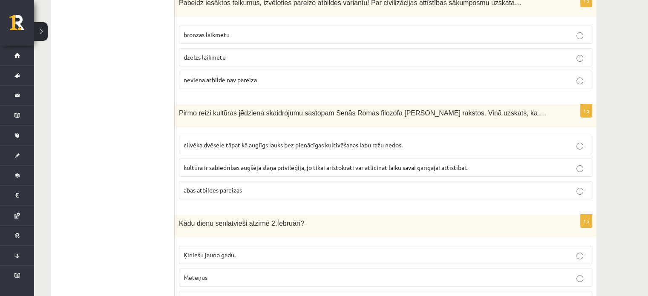
scroll to position [3420, 0]
click at [212, 290] on label "Sveču dienu" at bounding box center [385, 299] width 413 height 18
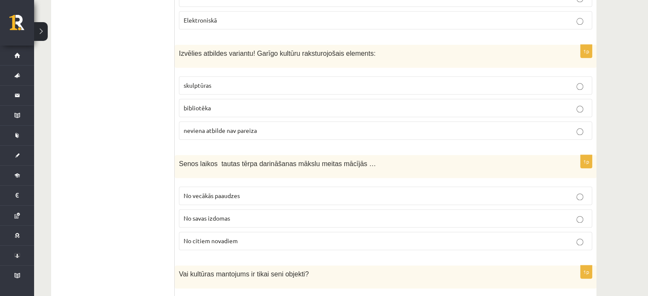
scroll to position [0, 0]
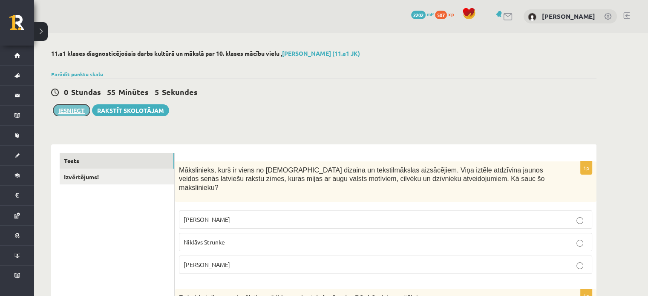
click at [62, 108] on button "Iesniegt" at bounding box center [71, 110] width 37 height 12
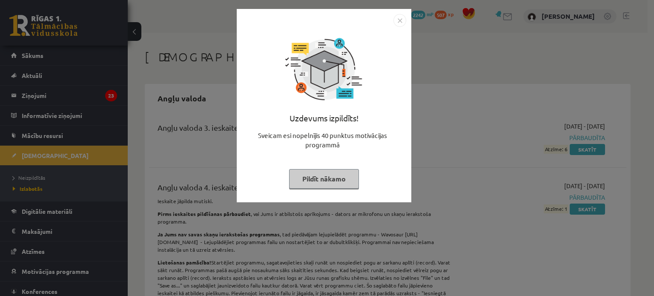
click at [341, 182] on button "Pildīt nākamo" at bounding box center [324, 179] width 70 height 20
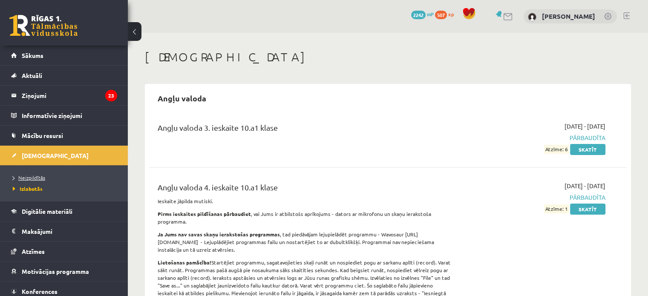
click at [39, 176] on span "Neizpildītās" at bounding box center [29, 177] width 32 height 7
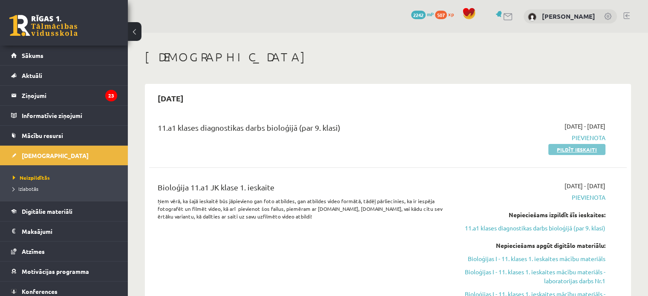
click at [562, 150] on link "Pildīt ieskaiti" at bounding box center [576, 149] width 57 height 11
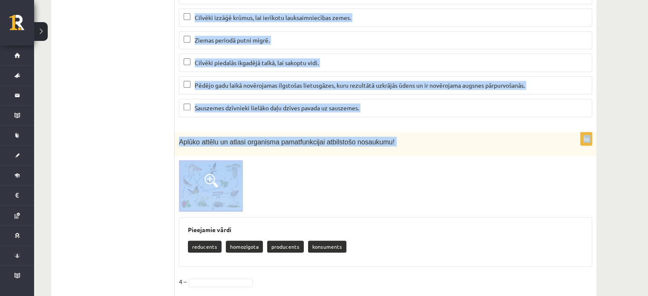
scroll to position [3599, 0]
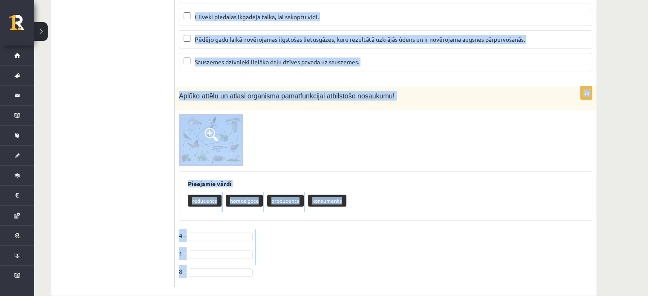
drag, startPoint x: 182, startPoint y: 163, endPoint x: 492, endPoint y: 267, distance: 326.5
copy form "loremi dolors am consec adipisc elitsed! Doe te incididu ut labore 6? Etdolorem…"
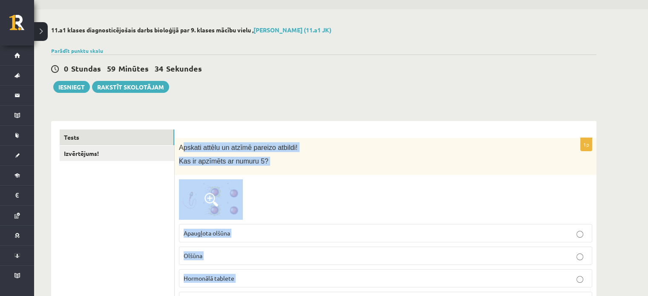
scroll to position [0, 0]
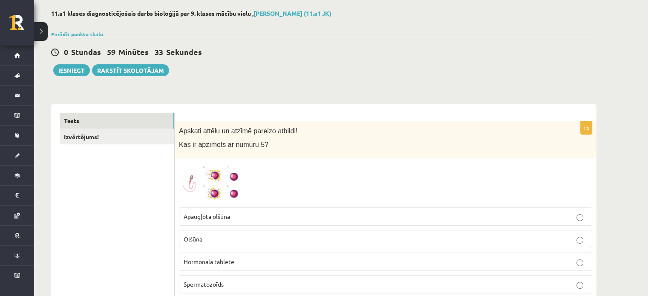
scroll to position [85, 0]
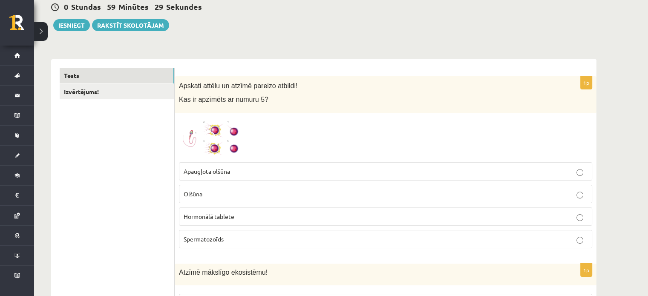
click at [213, 126] on img at bounding box center [211, 137] width 64 height 40
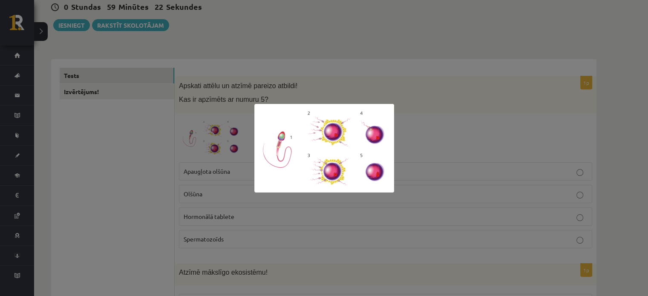
click at [487, 127] on div at bounding box center [324, 148] width 648 height 296
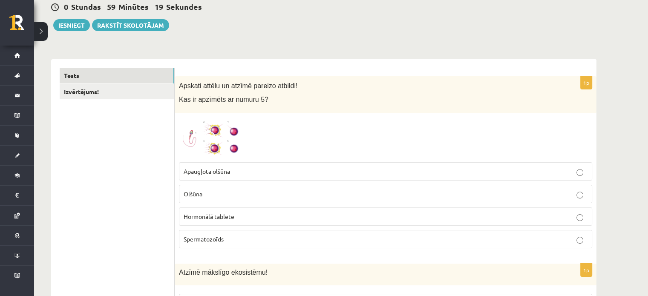
click at [224, 168] on span "Apaugļota olšūna" at bounding box center [206, 171] width 46 height 8
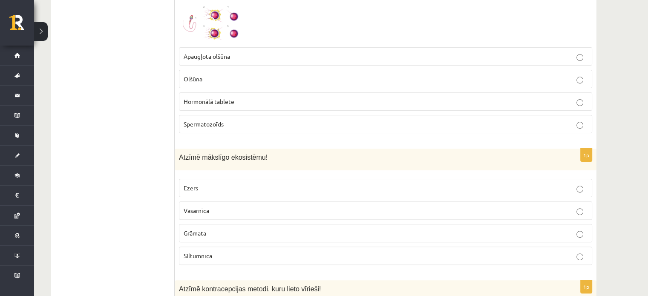
scroll to position [213, 0]
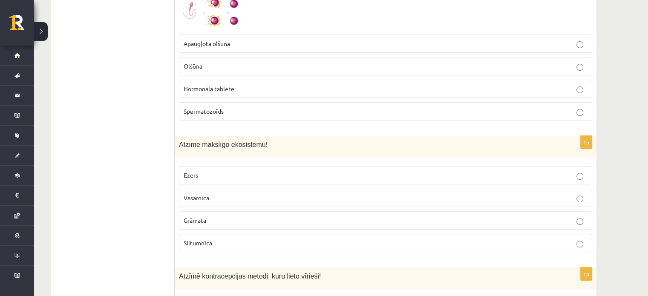
click at [193, 197] on span "Vasarnīca" at bounding box center [196, 198] width 26 height 8
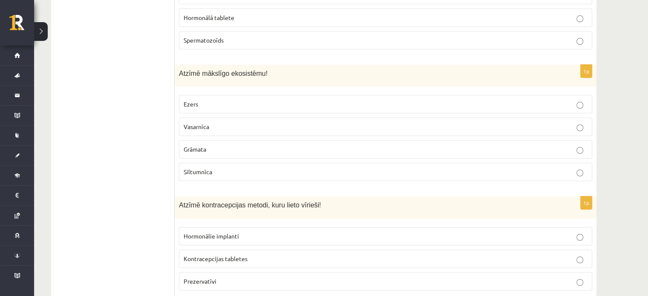
scroll to position [298, 0]
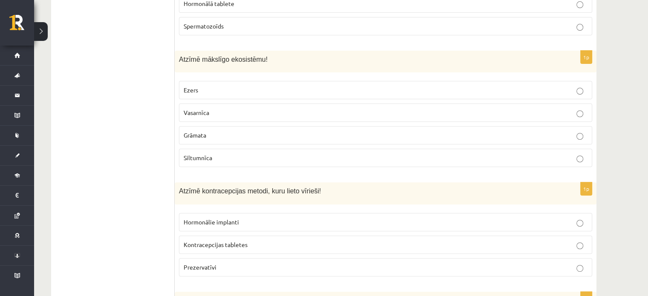
click at [195, 157] on span "Siltumnīca" at bounding box center [197, 158] width 29 height 8
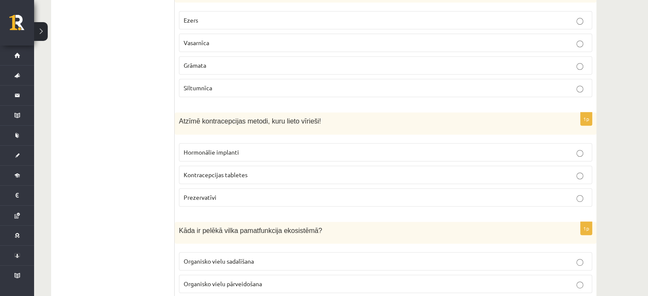
scroll to position [383, 0]
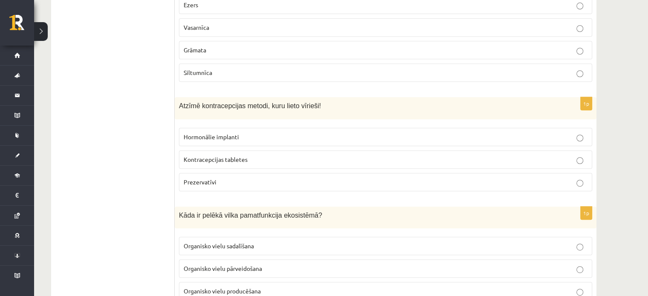
click at [235, 183] on p "Prezervatīvi" at bounding box center [385, 182] width 404 height 9
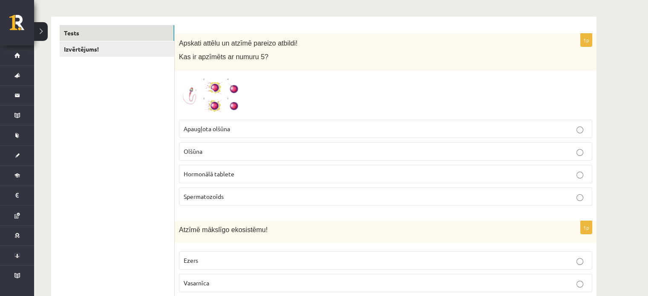
click at [217, 90] on span at bounding box center [211, 96] width 14 height 14
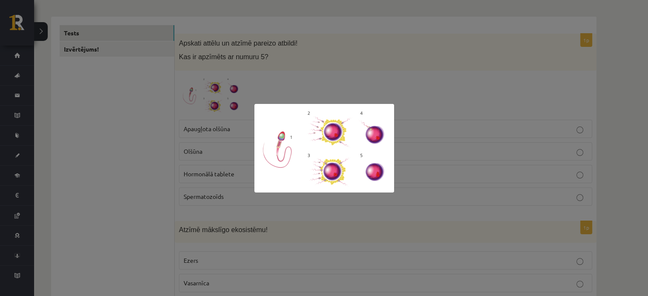
click at [503, 86] on div at bounding box center [324, 148] width 648 height 296
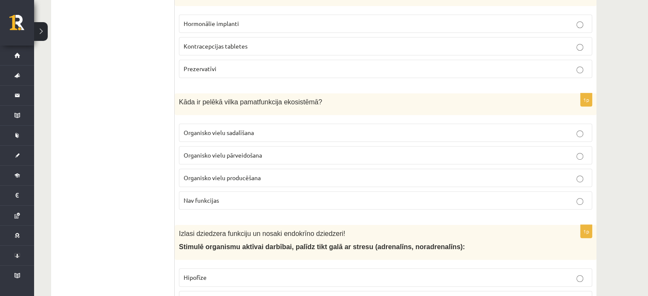
scroll to position [511, 0]
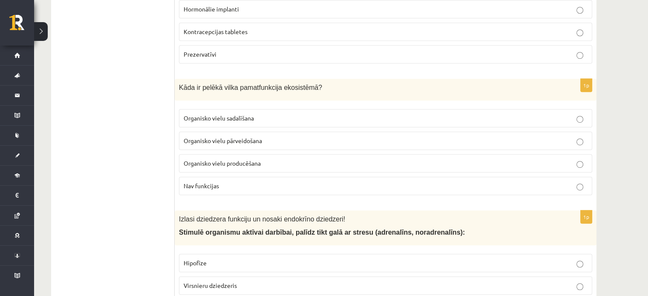
click at [234, 117] on span "Organisko vielu sadalīšana" at bounding box center [218, 118] width 70 height 8
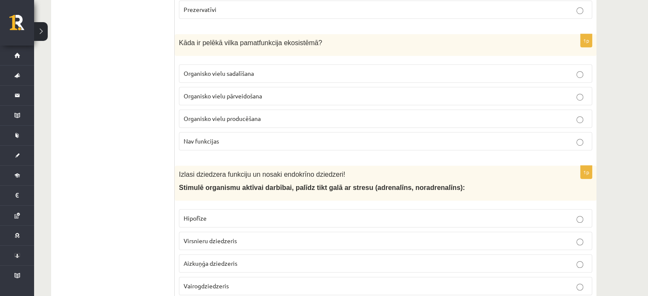
scroll to position [596, 0]
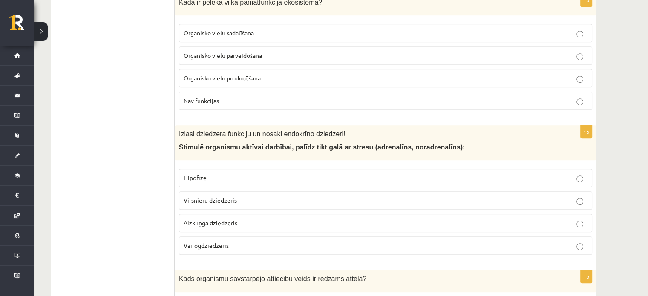
click at [265, 222] on p "Aizkuņģa dziedzeris" at bounding box center [385, 222] width 404 height 9
click at [287, 175] on p "Hipofīze" at bounding box center [385, 177] width 404 height 9
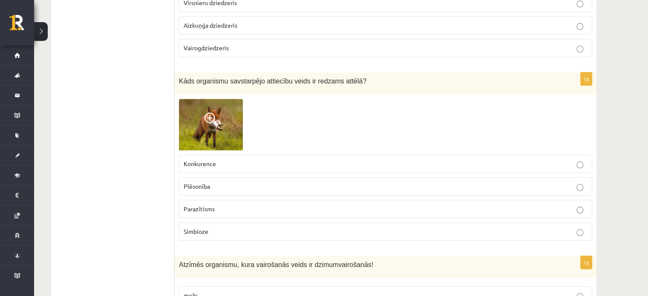
scroll to position [809, 0]
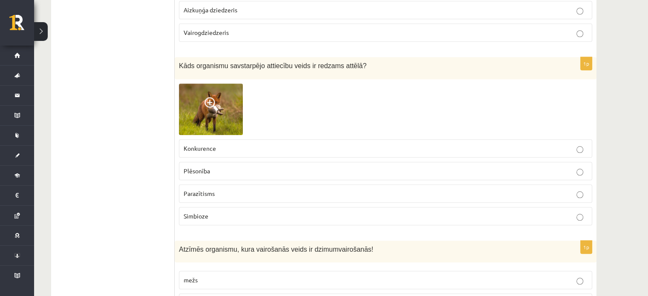
click at [221, 172] on label "Plēsonība" at bounding box center [385, 171] width 413 height 18
click at [211, 97] on span at bounding box center [211, 104] width 14 height 14
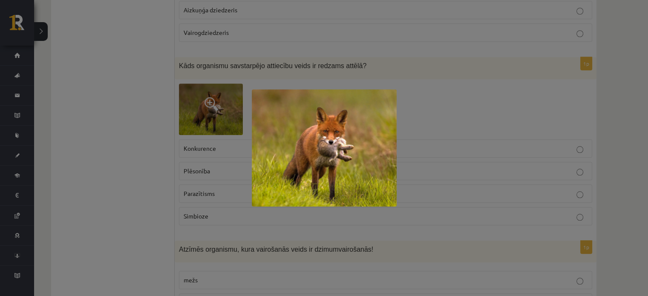
drag, startPoint x: 450, startPoint y: 120, endPoint x: 445, endPoint y: 122, distance: 5.4
click at [450, 120] on div at bounding box center [324, 148] width 648 height 296
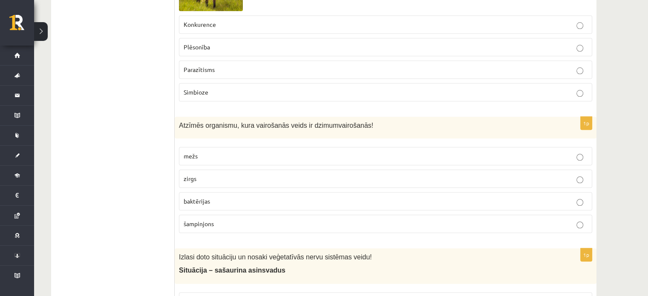
scroll to position [937, 0]
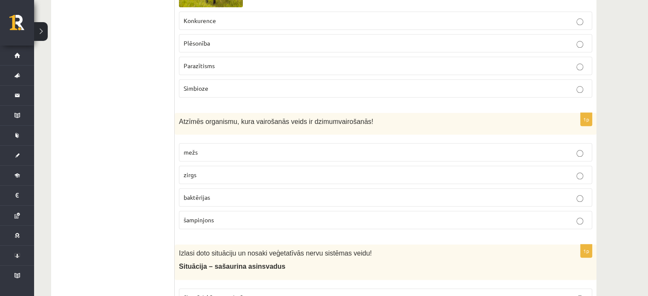
click at [223, 172] on p "zirgs" at bounding box center [385, 174] width 404 height 9
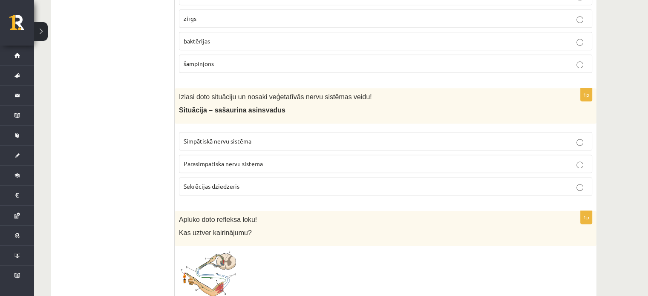
scroll to position [1107, 0]
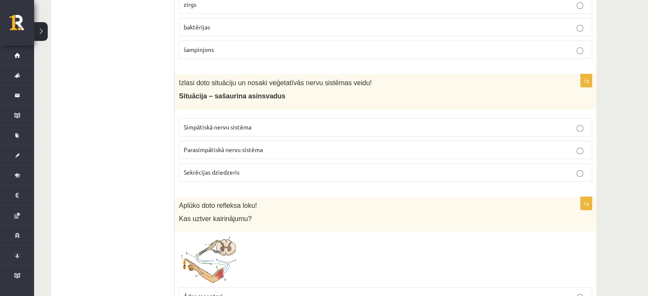
click at [247, 146] on span "Parasimpātiskā nervu sistēma" at bounding box center [222, 150] width 79 height 8
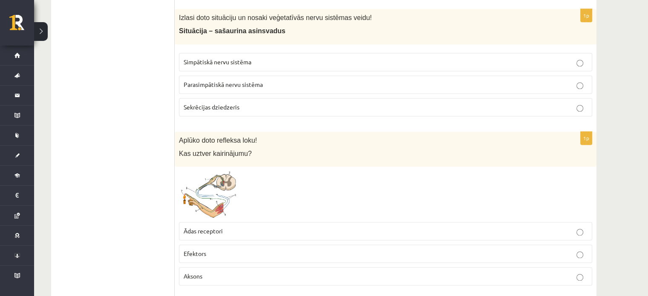
scroll to position [1235, 0]
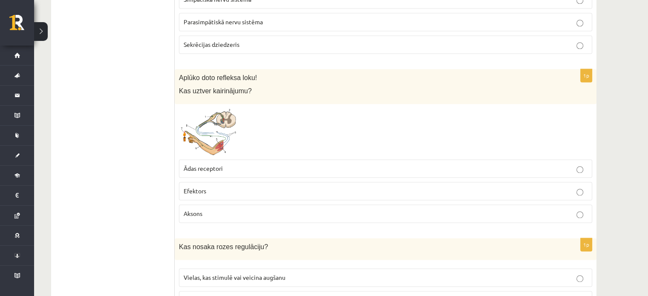
click at [221, 134] on img at bounding box center [211, 131] width 64 height 47
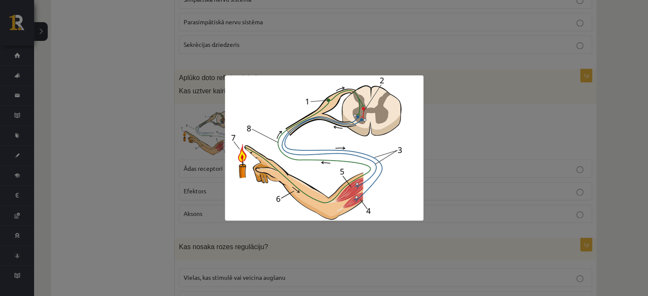
click at [453, 118] on div at bounding box center [324, 148] width 648 height 296
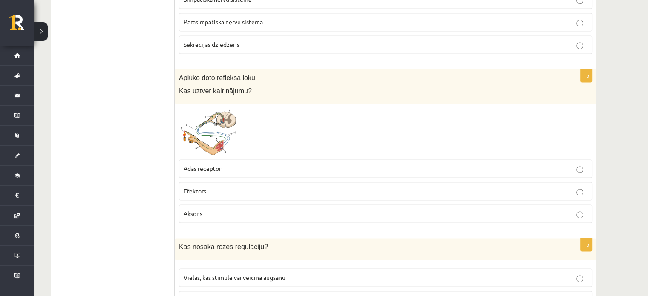
click at [295, 164] on p "Ādas receptori" at bounding box center [385, 168] width 404 height 9
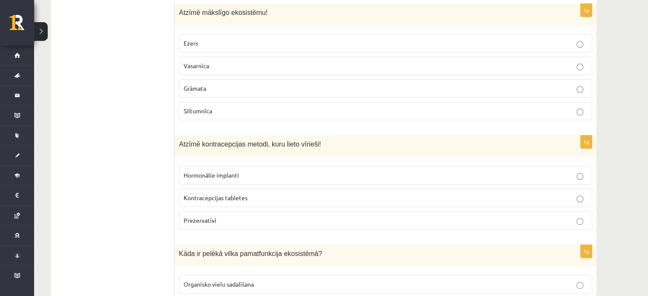
scroll to position [426, 0]
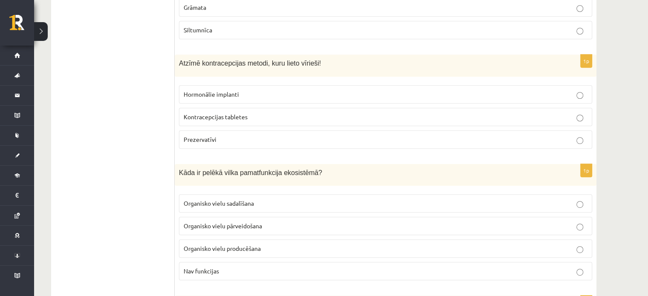
click at [304, 228] on label "Organisko vielu pārveidošana" at bounding box center [385, 226] width 413 height 18
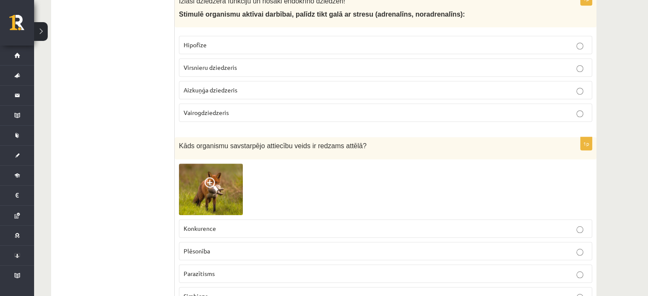
scroll to position [724, 0]
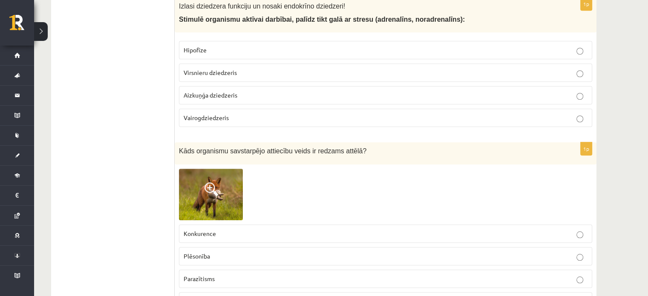
click at [273, 75] on label "Virsnieru dziedzeris" at bounding box center [385, 72] width 413 height 18
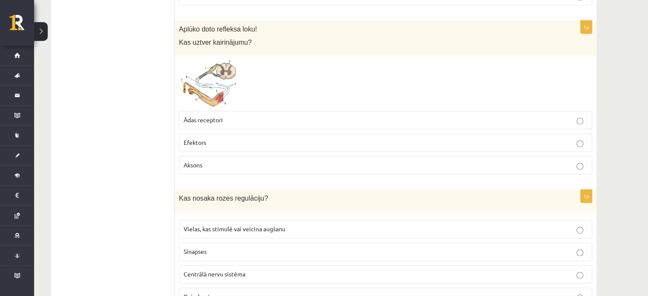
scroll to position [1192, 0]
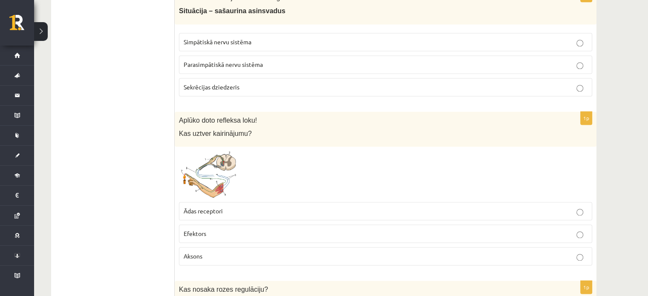
click at [252, 43] on label "Simpātiskā nervu sistēma" at bounding box center [385, 42] width 413 height 18
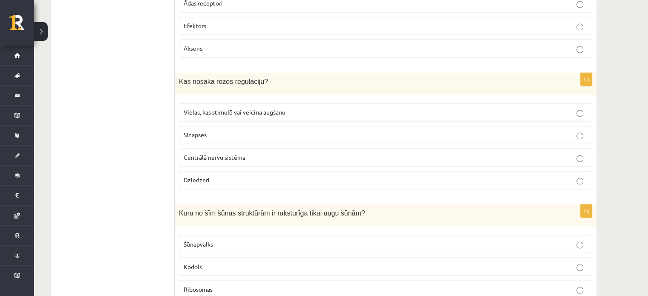
scroll to position [1405, 0]
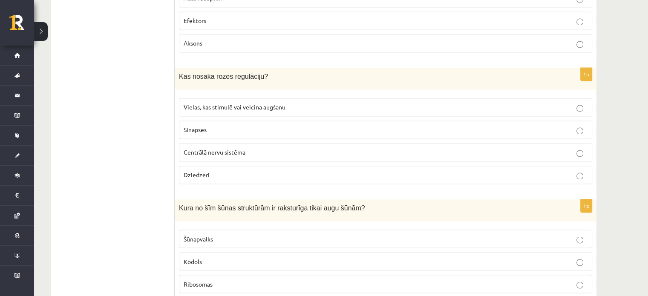
click at [298, 98] on label "Vielas, kas stimulē vai veicina augšanu" at bounding box center [385, 107] width 413 height 18
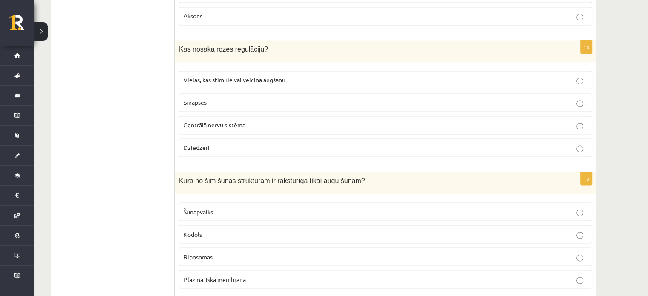
scroll to position [1447, 0]
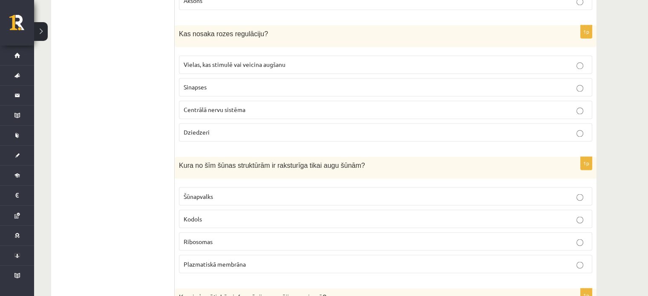
click at [230, 192] on p "Šūnapvalks" at bounding box center [385, 196] width 404 height 9
click at [247, 259] on p "Plazmatiskā membrāna" at bounding box center [385, 263] width 404 height 9
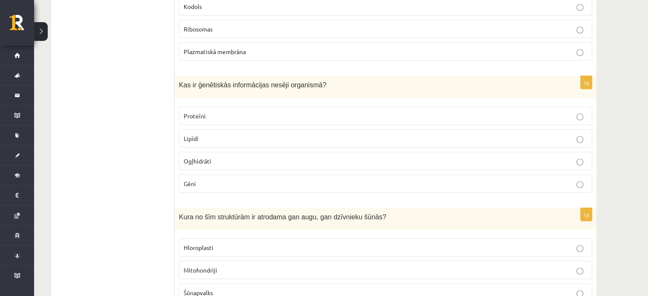
scroll to position [1660, 0]
click at [233, 178] on p "Gēni" at bounding box center [385, 182] width 404 height 9
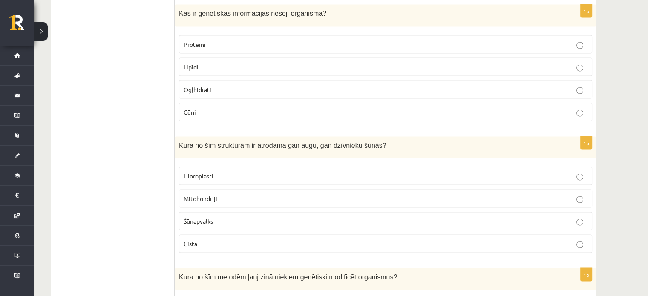
scroll to position [1745, 0]
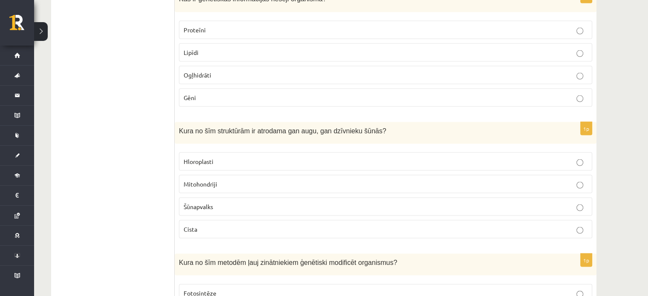
click at [223, 180] on p "Mitohondriji" at bounding box center [385, 184] width 404 height 9
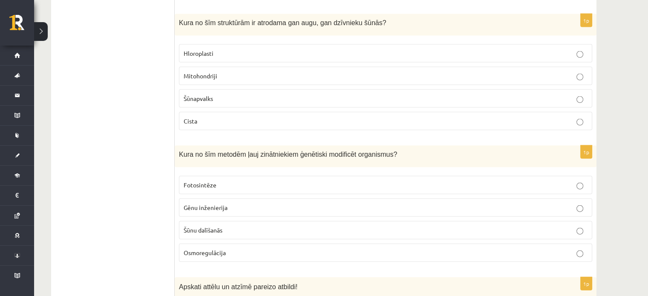
scroll to position [1873, 0]
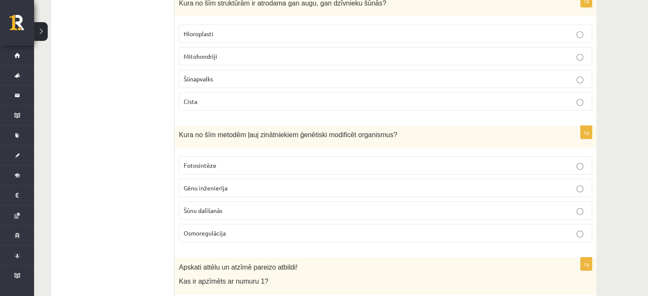
click at [233, 184] on label "Gēnu inženierija" at bounding box center [385, 188] width 413 height 18
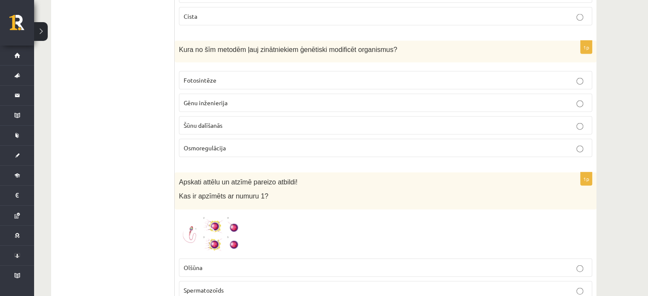
scroll to position [2043, 0]
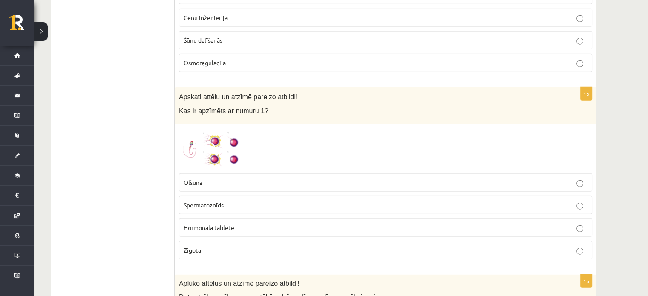
drag, startPoint x: 231, startPoint y: 198, endPoint x: 269, endPoint y: 204, distance: 38.9
click at [231, 201] on p "Spermatozoīds" at bounding box center [385, 205] width 404 height 9
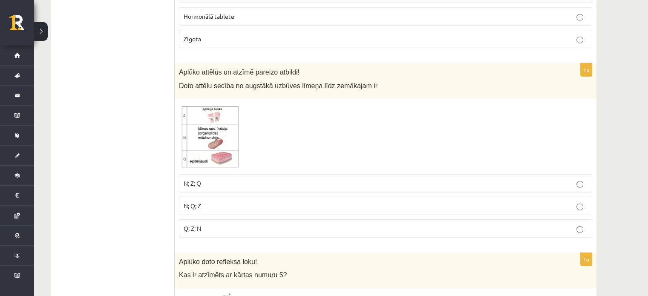
scroll to position [2256, 0]
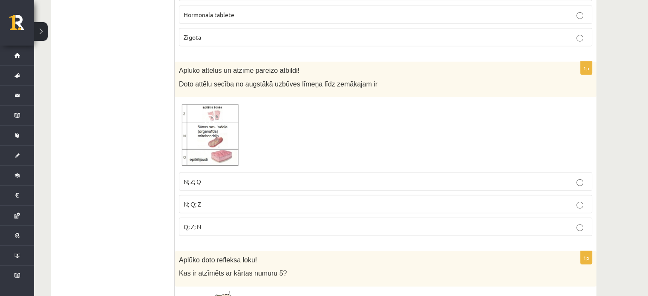
click at [204, 131] on img at bounding box center [211, 134] width 64 height 67
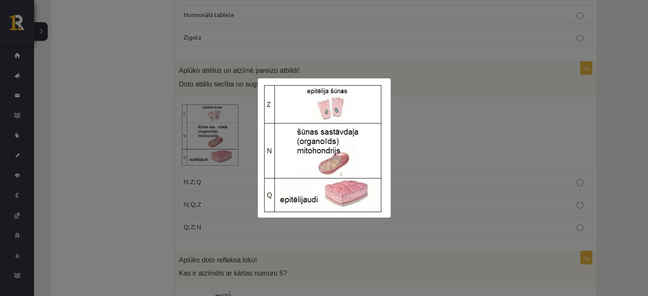
click at [443, 150] on div at bounding box center [324, 148] width 648 height 296
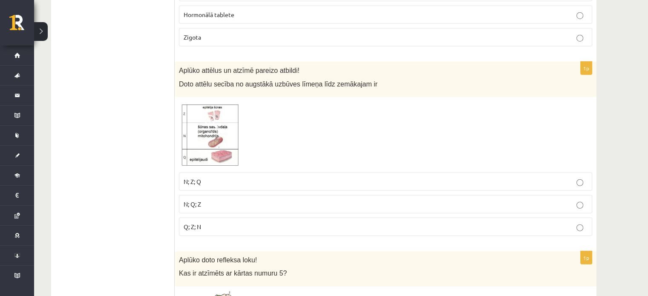
click at [223, 123] on img at bounding box center [211, 134] width 64 height 67
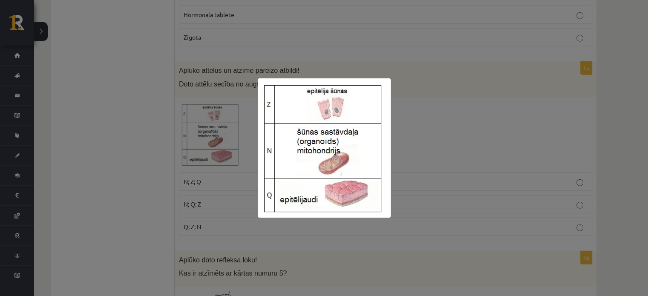
drag, startPoint x: 464, startPoint y: 99, endPoint x: 458, endPoint y: 108, distance: 10.9
click at [459, 107] on div at bounding box center [324, 148] width 648 height 296
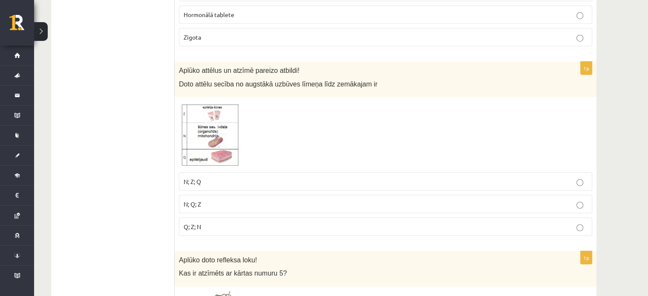
click at [256, 222] on p "Q; Z; N" at bounding box center [385, 226] width 404 height 9
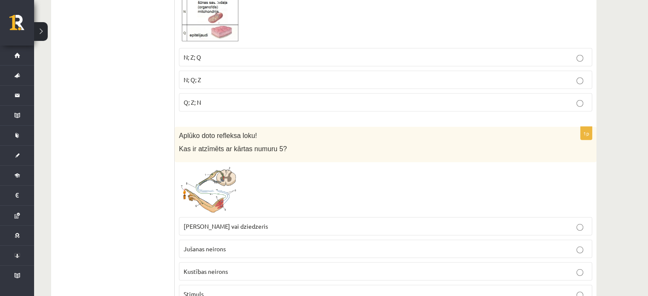
scroll to position [2469, 0]
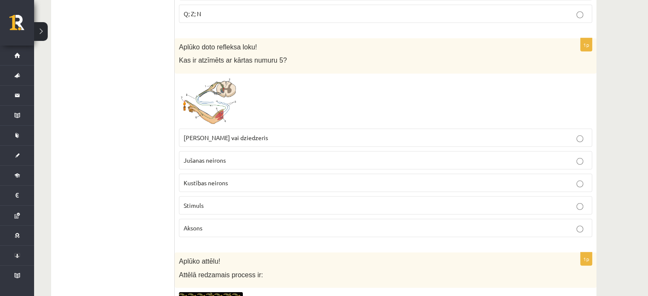
click at [213, 129] on label "Muskulis vai dziedzeris" at bounding box center [385, 138] width 413 height 18
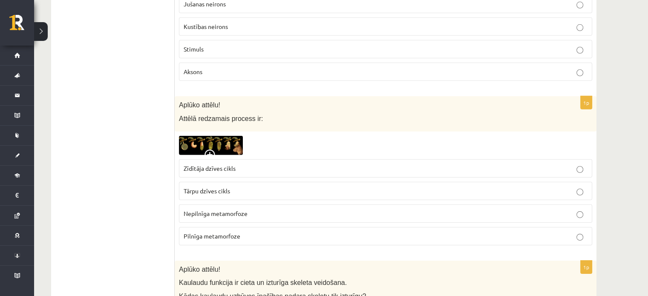
scroll to position [2639, 0]
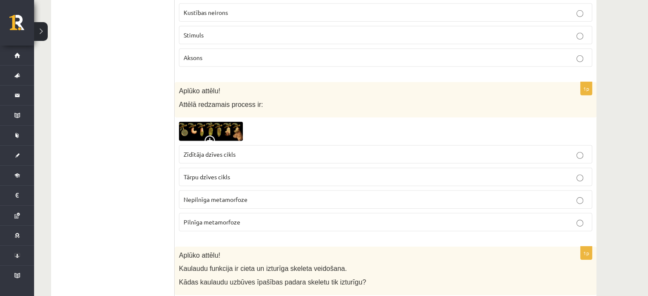
click at [222, 215] on label "Pilnīga metamorfoze" at bounding box center [385, 222] width 413 height 18
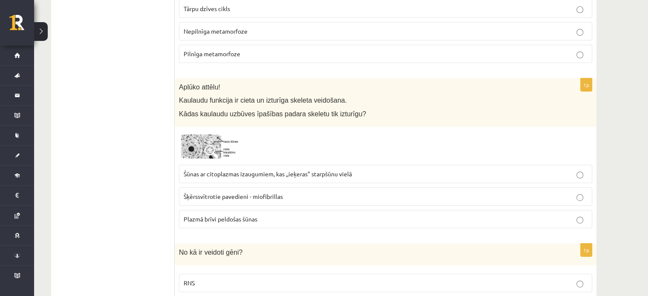
scroll to position [2810, 0]
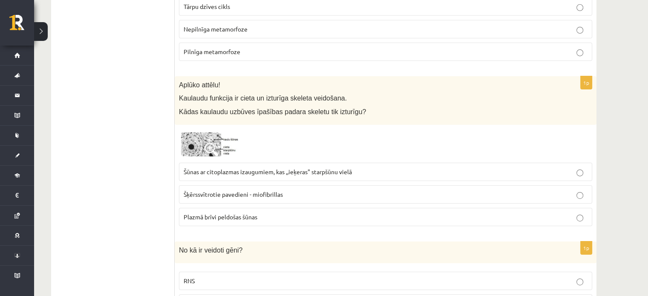
click at [191, 130] on img at bounding box center [211, 143] width 64 height 29
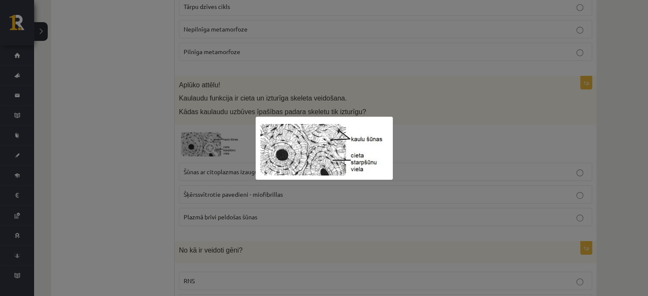
click at [422, 132] on div at bounding box center [324, 148] width 648 height 296
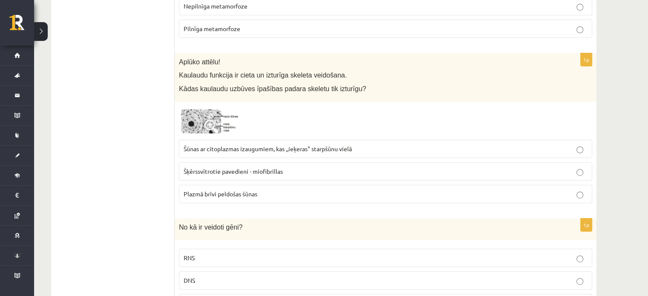
scroll to position [2852, 0]
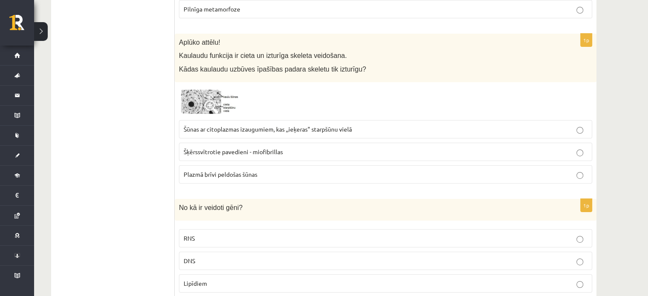
click at [276, 148] on span "Šķērssvītrotie pavedieni - miofibrillas" at bounding box center [232, 152] width 99 height 8
click at [344, 125] on span "Šūnas ar citoplazmas izaugumiem, kas ,,ieķeras" starpšūnu vielā" at bounding box center [267, 129] width 168 height 8
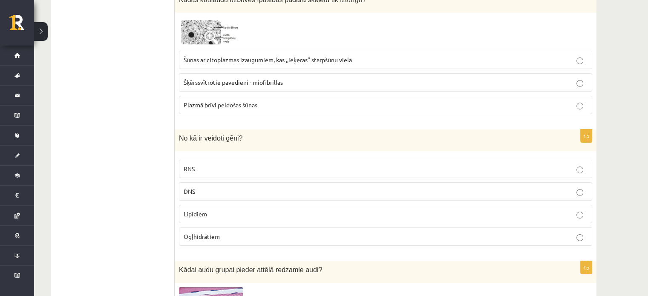
scroll to position [2937, 0]
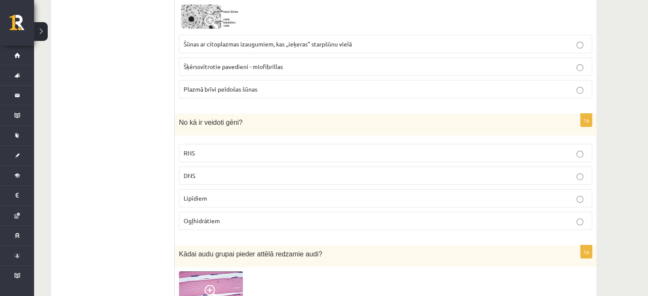
click at [249, 171] on p "DNS" at bounding box center [385, 175] width 404 height 9
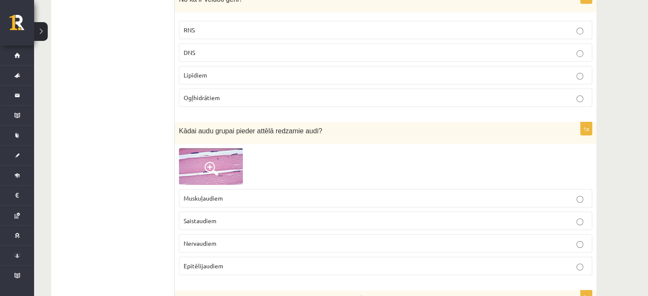
scroll to position [3065, 0]
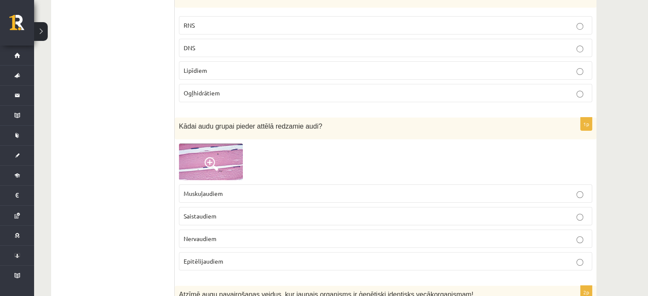
drag, startPoint x: 219, startPoint y: 150, endPoint x: 224, endPoint y: 149, distance: 4.8
click at [220, 149] on img at bounding box center [211, 161] width 64 height 37
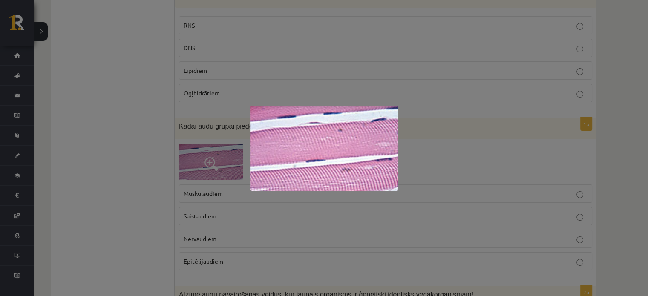
click at [424, 139] on div at bounding box center [324, 148] width 648 height 296
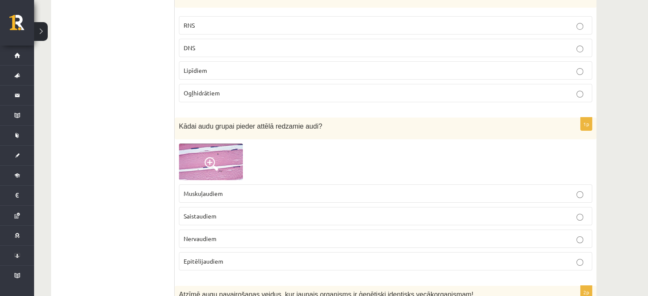
click at [235, 189] on p "Muskuļaudiem" at bounding box center [385, 193] width 404 height 9
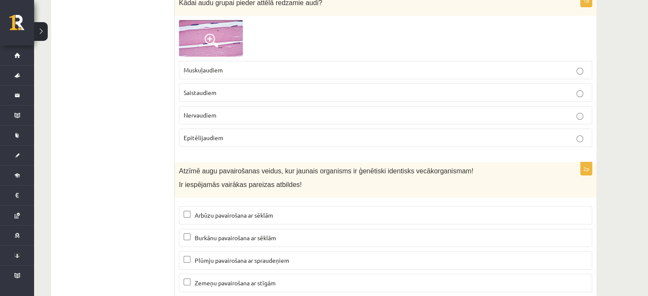
scroll to position [3278, 0]
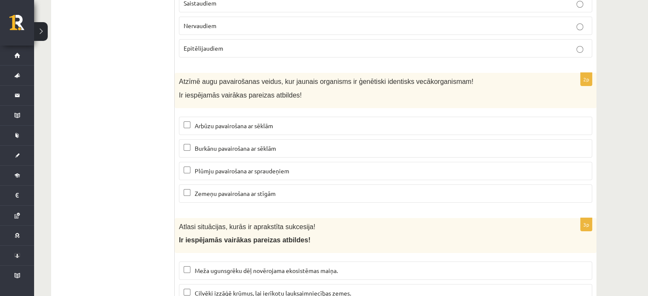
drag, startPoint x: 236, startPoint y: 182, endPoint x: 291, endPoint y: 241, distance: 81.3
click at [238, 189] on p "Zemeņu pavairošana ar stīgām" at bounding box center [385, 193] width 404 height 9
click at [300, 166] on p "Plūmju pavairošana ar spraudeņiem" at bounding box center [385, 170] width 404 height 9
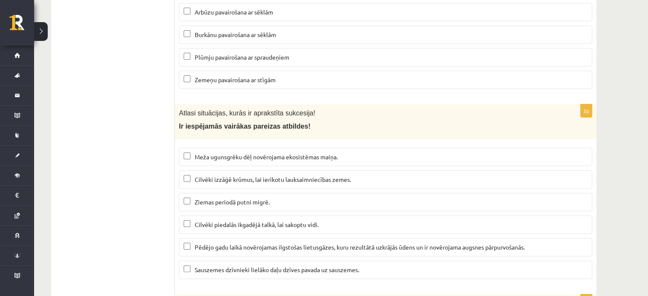
scroll to position [3406, 0]
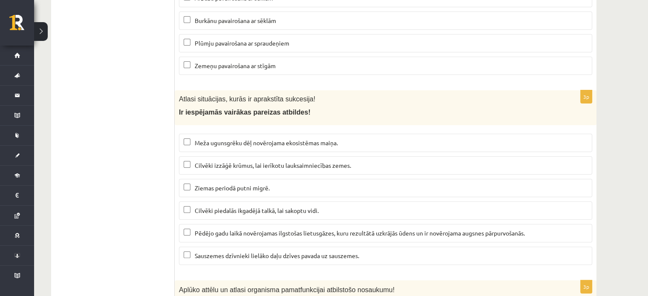
click at [326, 139] on span "Meža ugunsgrēku dēļ novērojama ekosistēmas maiņa." at bounding box center [266, 143] width 143 height 8
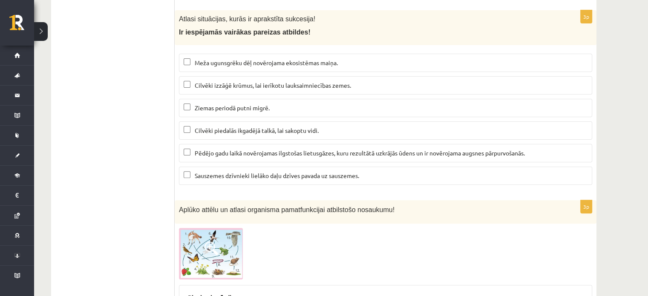
scroll to position [3491, 0]
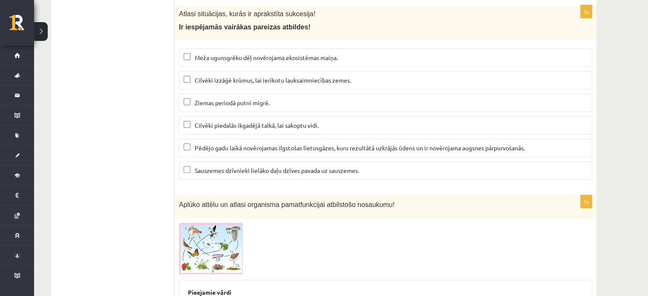
click at [341, 139] on label "Pēdējo gadu laikā novērojamas ilgstošas lietusgāzes, kuru rezultātā uzkrājās ūd…" at bounding box center [385, 148] width 413 height 18
click at [301, 141] on fieldset "Meža ugunsgrēku dēļ novērojama ekosistēmas maiņa. Cilvēki izzāģē krūmus, lai ie…" at bounding box center [385, 113] width 413 height 138
click at [304, 142] on fieldset "Meža ugunsgrēku dēļ novērojama ekosistēmas maiņa. Cilvēki izzāģē krūmus, lai ie…" at bounding box center [385, 113] width 413 height 138
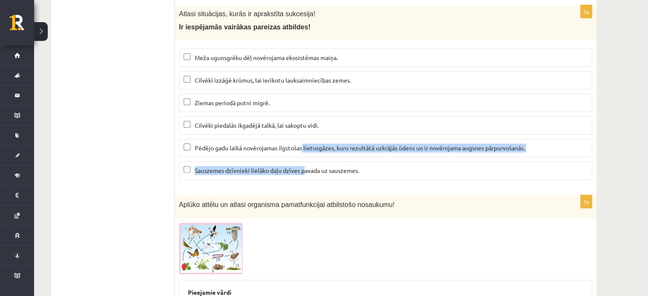
click at [322, 141] on label "Pēdējo gadu laikā novērojamas ilgstošas lietusgāzes, kuru rezultātā uzkrājās ūd…" at bounding box center [385, 148] width 413 height 18
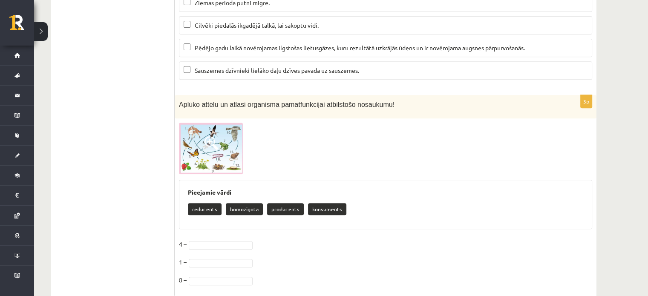
scroll to position [3599, 0]
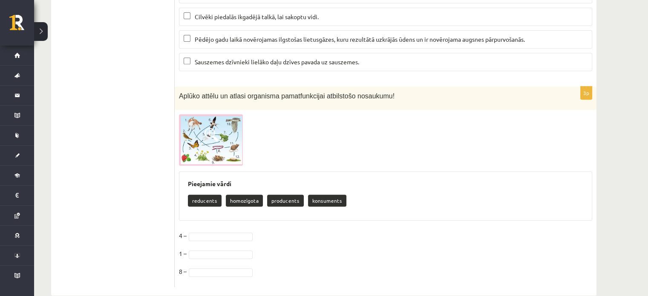
click at [223, 124] on img at bounding box center [211, 140] width 64 height 52
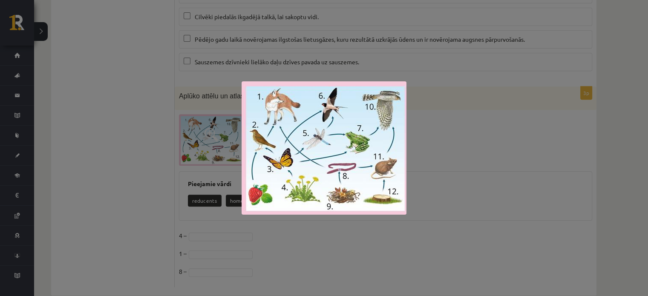
click at [289, 242] on div at bounding box center [324, 148] width 648 height 296
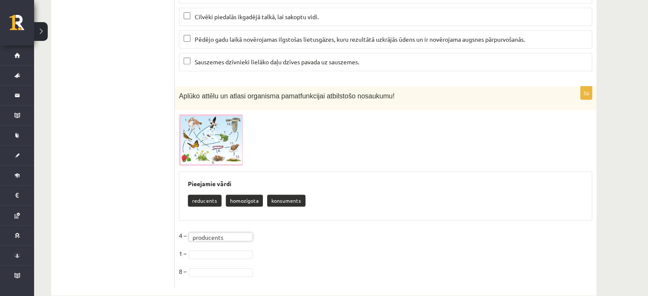
click at [220, 120] on img at bounding box center [211, 140] width 64 height 52
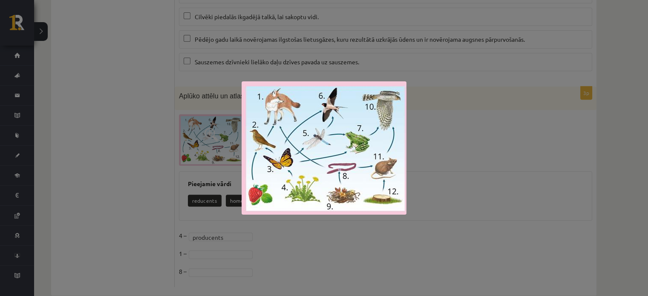
click at [355, 231] on div at bounding box center [324, 148] width 648 height 296
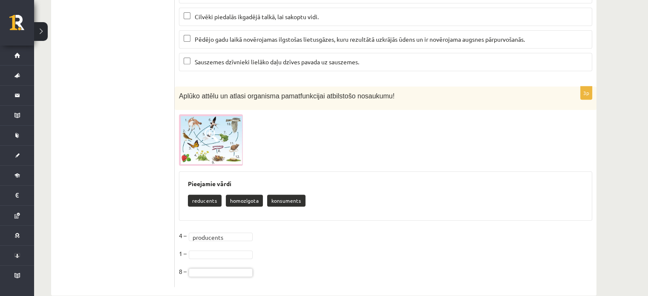
click at [188, 241] on fieldset "**********" at bounding box center [385, 256] width 413 height 54
drag, startPoint x: 215, startPoint y: 248, endPoint x: 209, endPoint y: 251, distance: 5.9
click at [215, 249] on fieldset "**********" at bounding box center [385, 256] width 413 height 54
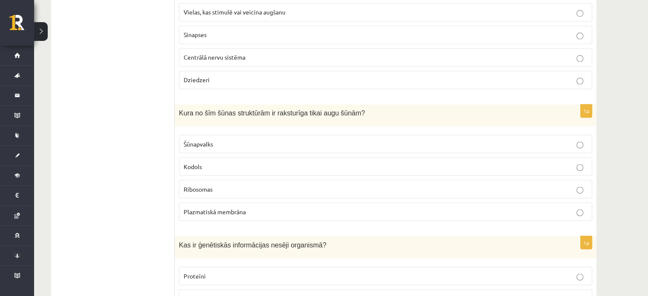
scroll to position [1518, 0]
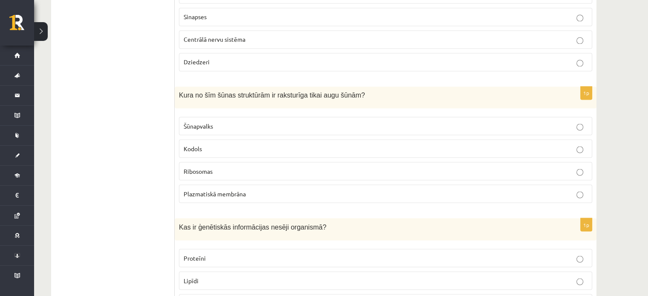
click at [242, 121] on p "Šūnapvalks" at bounding box center [385, 125] width 404 height 9
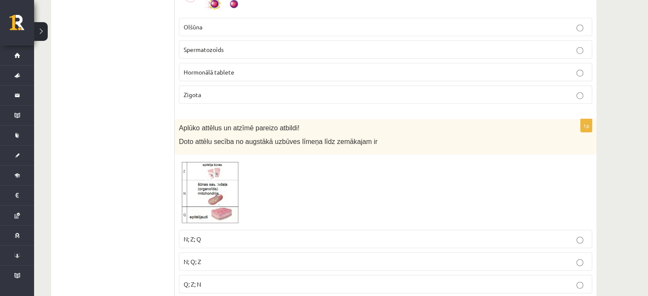
scroll to position [2241, 0]
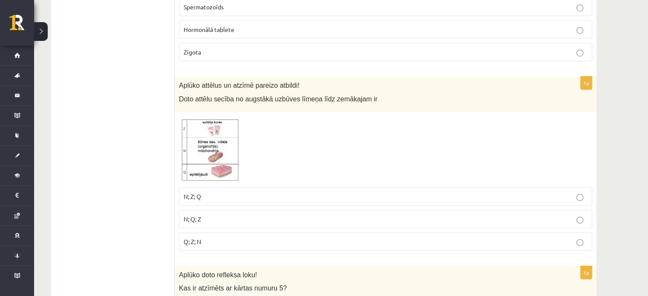
click at [232, 215] on p "N; Q; Z" at bounding box center [385, 219] width 404 height 9
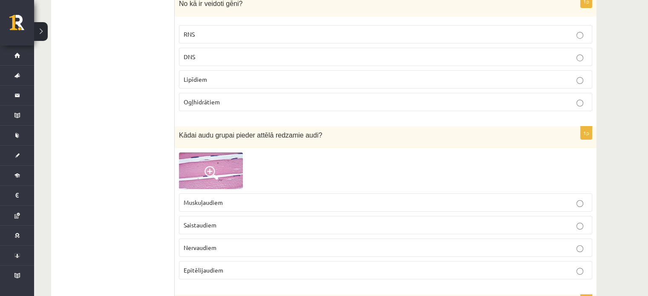
scroll to position [3093, 0]
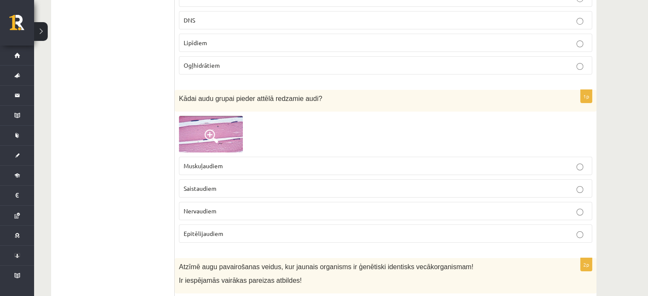
click at [242, 206] on p "Nervaudiem" at bounding box center [385, 210] width 404 height 9
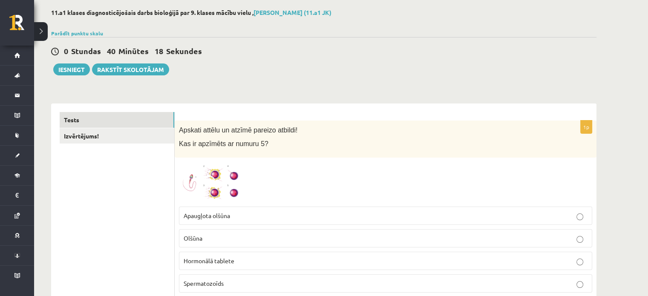
scroll to position [0, 0]
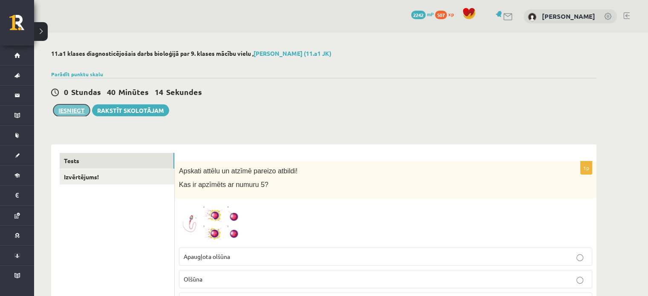
click at [70, 110] on button "Iesniegt" at bounding box center [71, 110] width 37 height 12
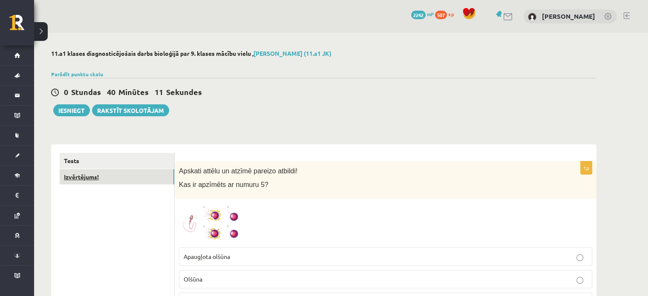
click at [72, 182] on link "Izvērtējums!" at bounding box center [117, 177] width 115 height 16
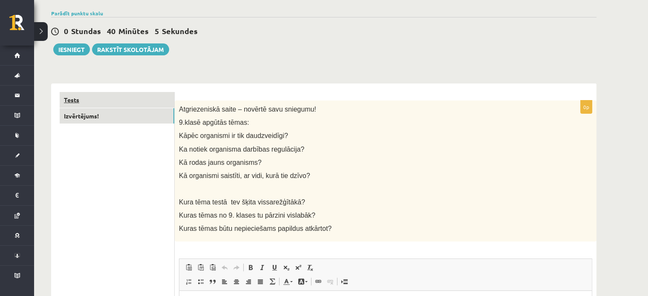
scroll to position [56, 0]
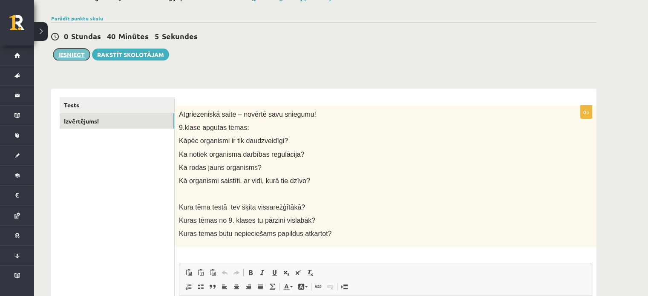
click at [80, 54] on button "Iesniegt" at bounding box center [71, 55] width 37 height 12
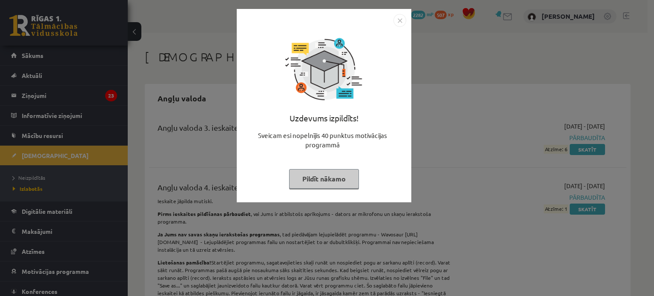
click at [318, 170] on button "Pildīt nākamo" at bounding box center [324, 179] width 70 height 20
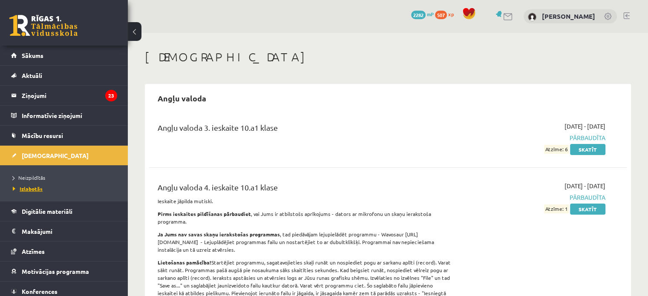
click at [24, 186] on span "Izlabotās" at bounding box center [28, 188] width 30 height 7
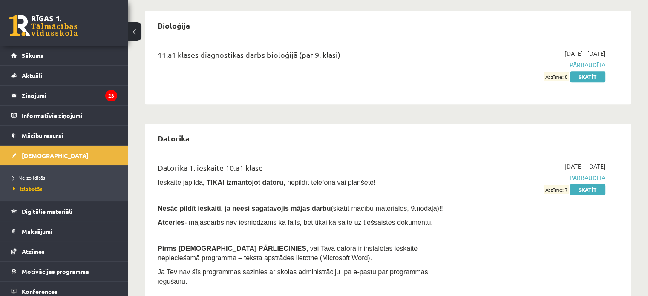
scroll to position [383, 0]
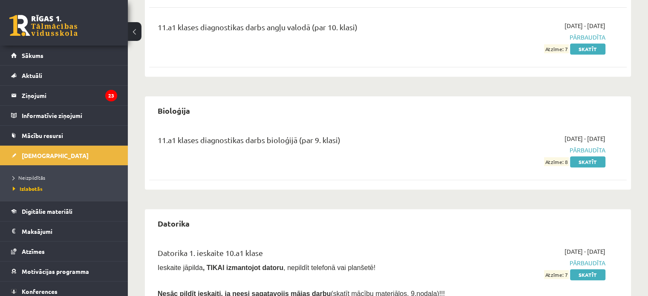
click at [588, 146] on span "Pārbaudīta" at bounding box center [534, 150] width 140 height 9
click at [588, 156] on link "Skatīt" at bounding box center [587, 161] width 35 height 11
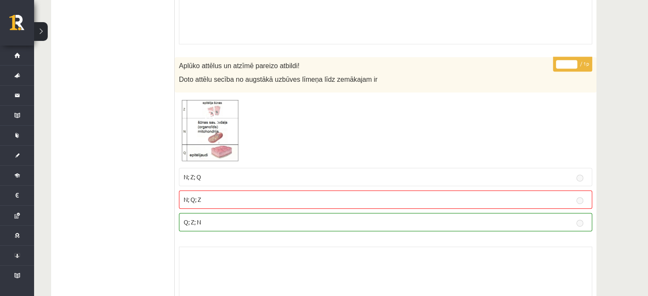
scroll to position [3677, 0]
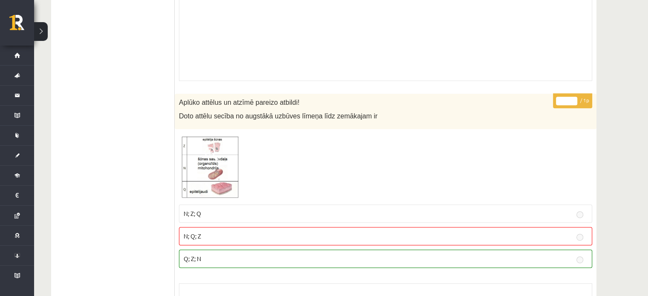
click at [199, 149] on img at bounding box center [211, 166] width 64 height 67
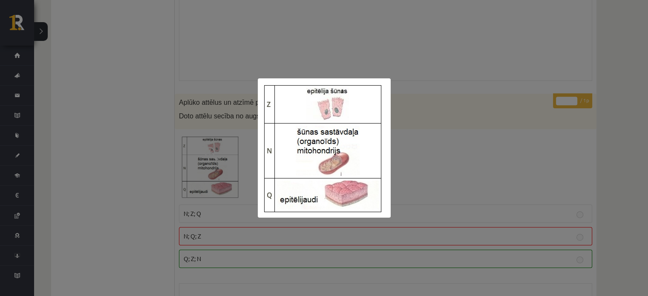
click at [448, 162] on div at bounding box center [324, 148] width 648 height 296
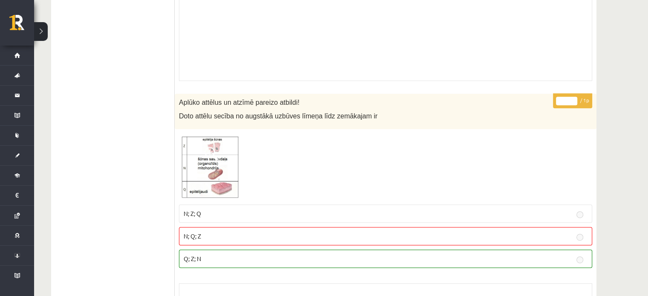
click at [261, 254] on p "Q; Z; N" at bounding box center [385, 258] width 404 height 9
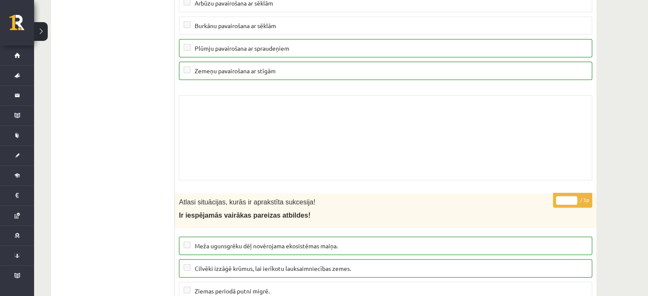
scroll to position [5167, 0]
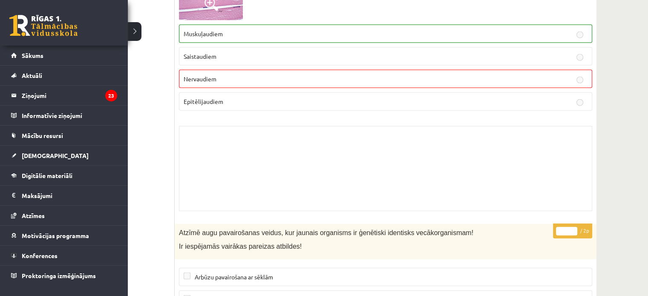
click at [23, 21] on link at bounding box center [43, 25] width 68 height 21
